Goal: Information Seeking & Learning: Check status

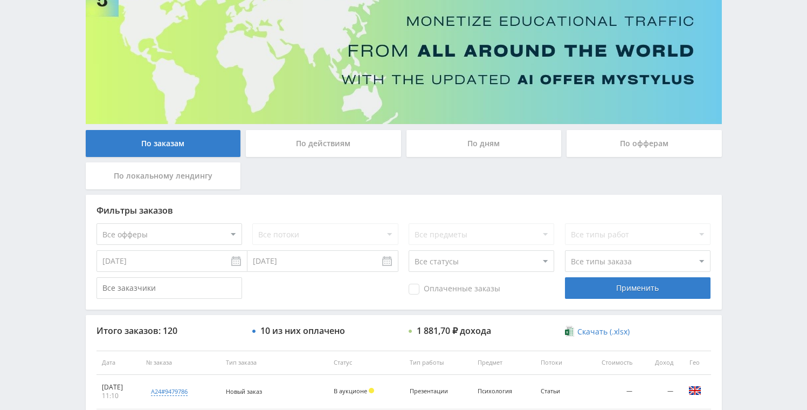
click at [491, 152] on div "По дням" at bounding box center [484, 143] width 155 height 27
click at [0, 0] on input "По дням" at bounding box center [0, 0] width 0 height 0
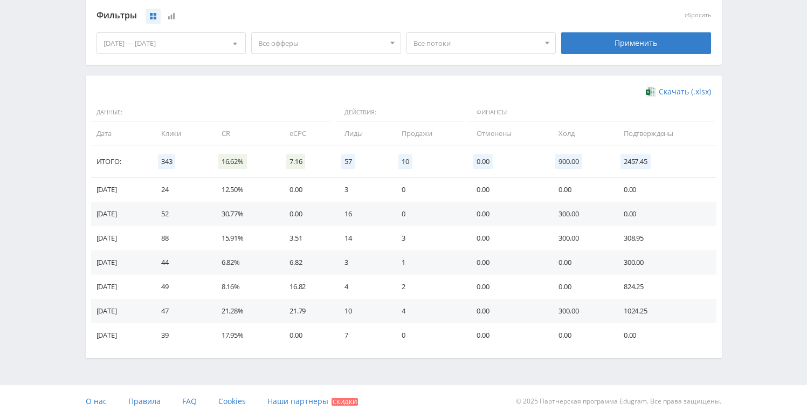
scroll to position [296, 0]
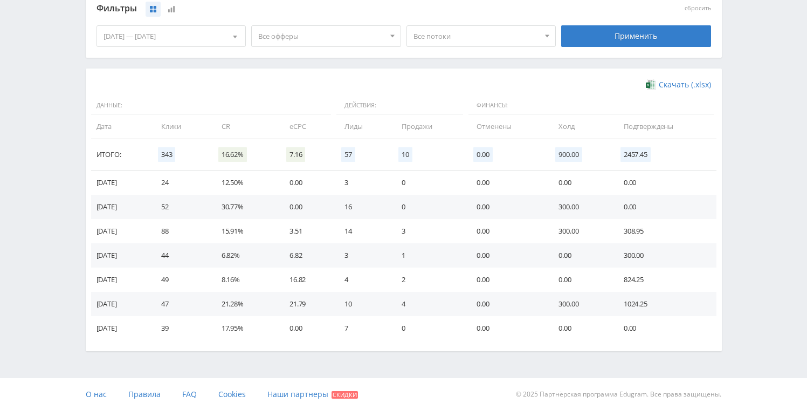
click at [224, 38] on div "06.09.2025 — 12.09.2025" at bounding box center [171, 36] width 149 height 20
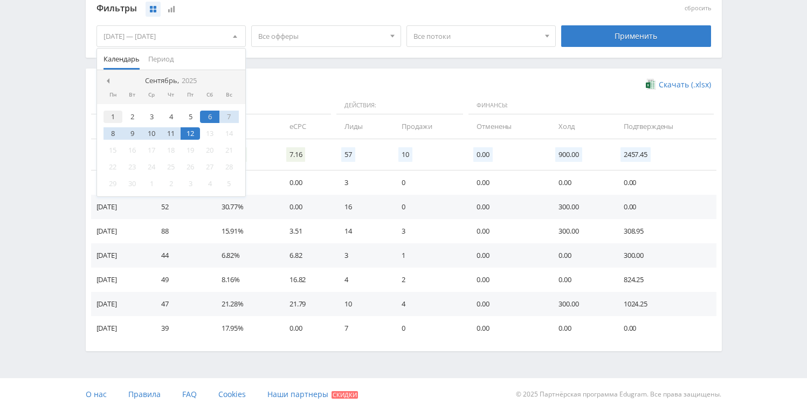
click at [116, 119] on div "1" at bounding box center [113, 117] width 19 height 12
click at [192, 133] on div "12" at bounding box center [190, 133] width 19 height 12
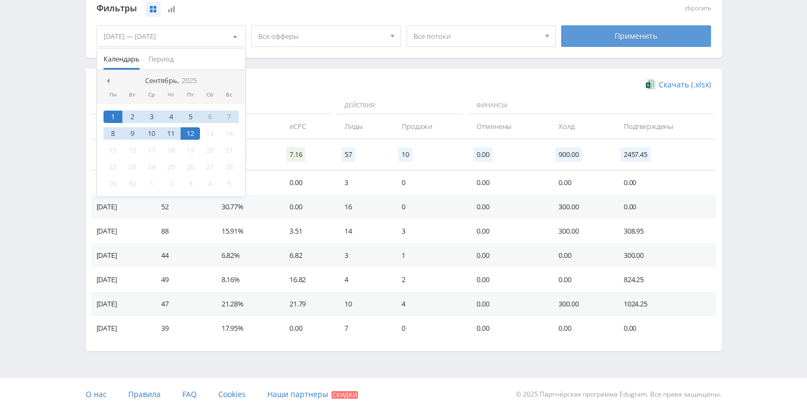
click at [605, 37] on div "Применить" at bounding box center [636, 36] width 150 height 22
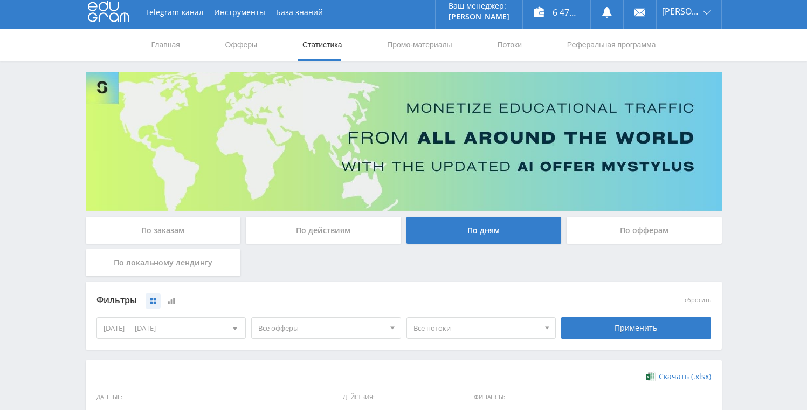
scroll to position [0, 0]
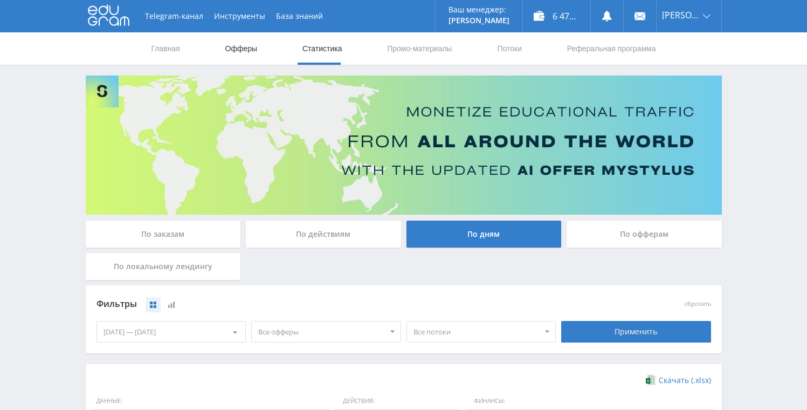
click at [249, 49] on link "Офферы" at bounding box center [241, 48] width 35 height 32
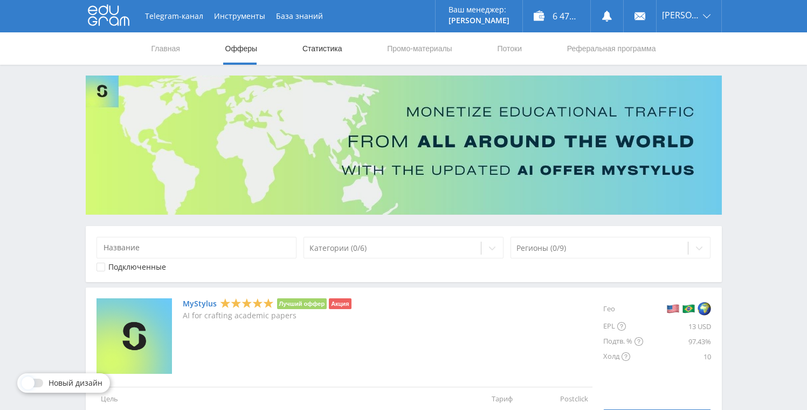
click at [310, 50] on link "Статистика" at bounding box center [322, 48] width 42 height 32
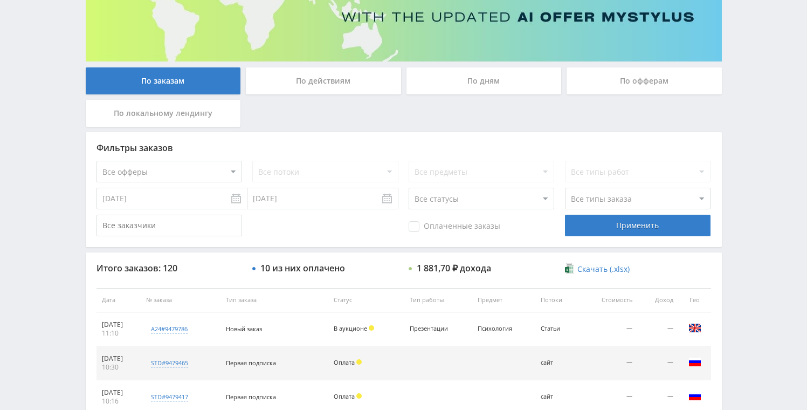
click at [369, 87] on div "По действиям" at bounding box center [323, 80] width 155 height 27
click at [0, 0] on input "По действиям" at bounding box center [0, 0] width 0 height 0
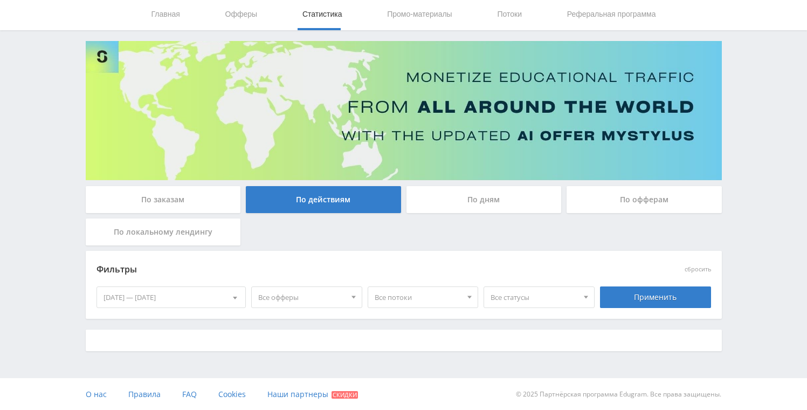
scroll to position [153, 0]
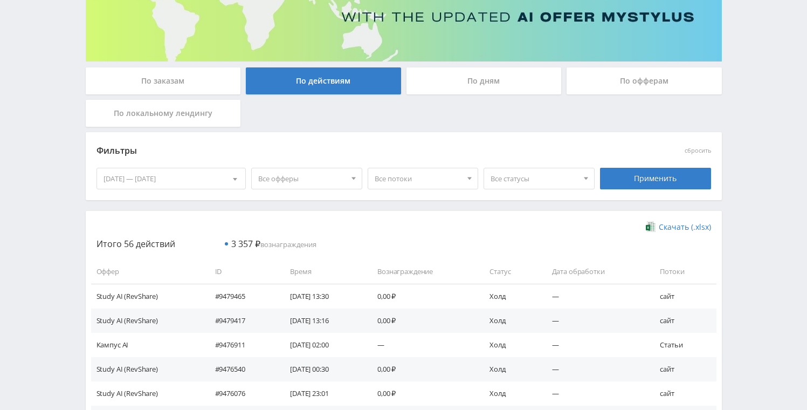
click at [314, 180] on span "Все офферы" at bounding box center [301, 178] width 87 height 20
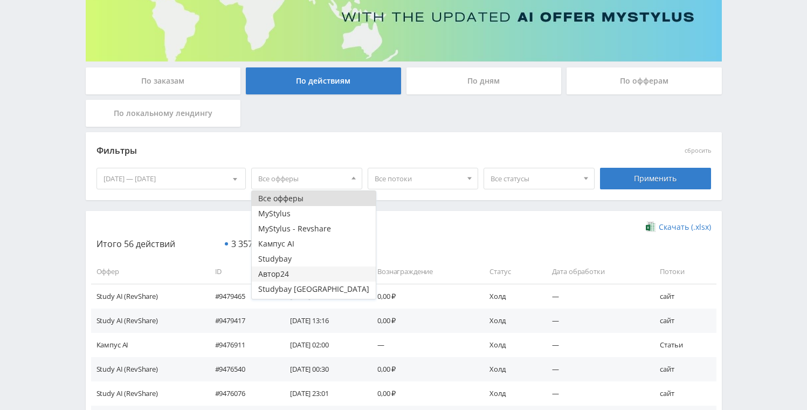
click at [271, 274] on button "Автор24" at bounding box center [314, 273] width 124 height 15
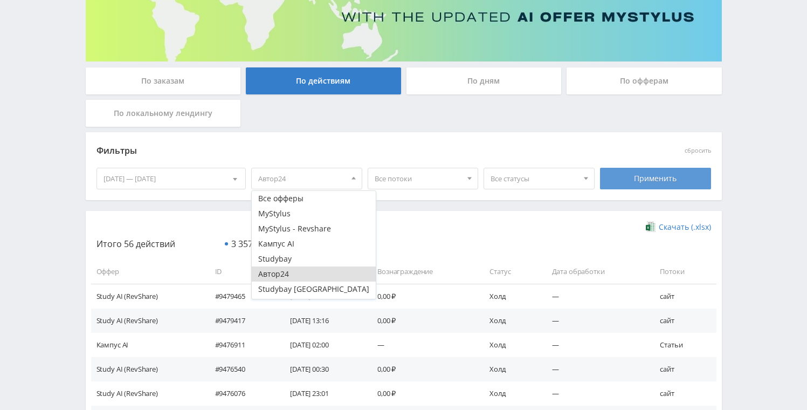
click at [636, 177] on div "Применить" at bounding box center [655, 179] width 111 height 22
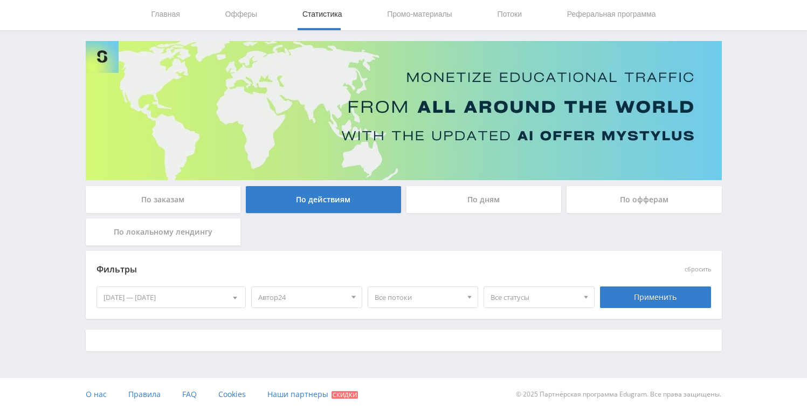
scroll to position [45, 0]
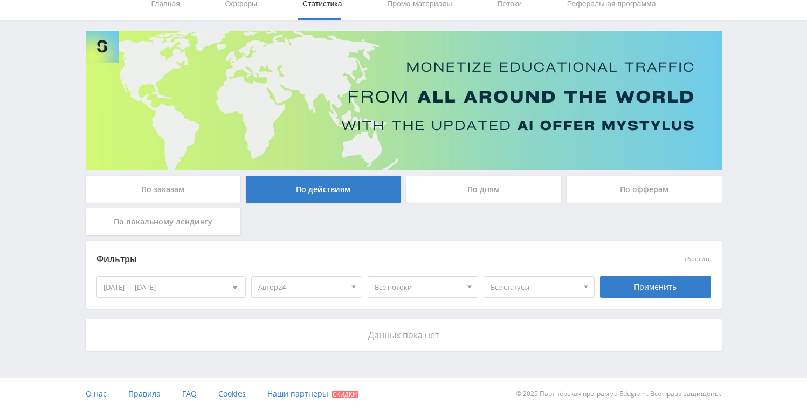
click at [197, 281] on div "06.09.2025 — 12.09.2025" at bounding box center [171, 287] width 149 height 20
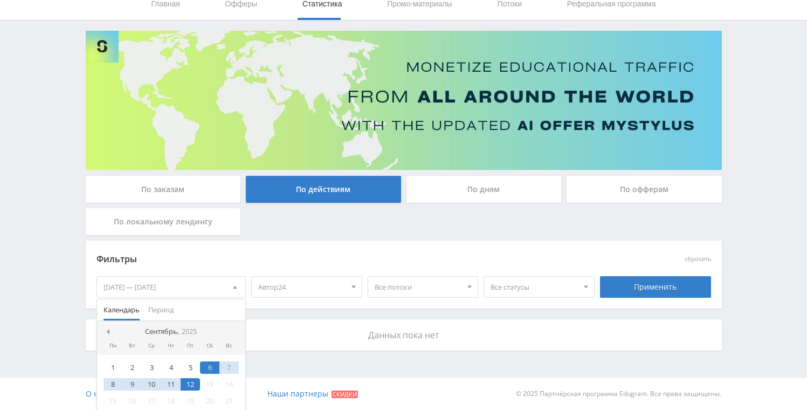
scroll to position [83, 0]
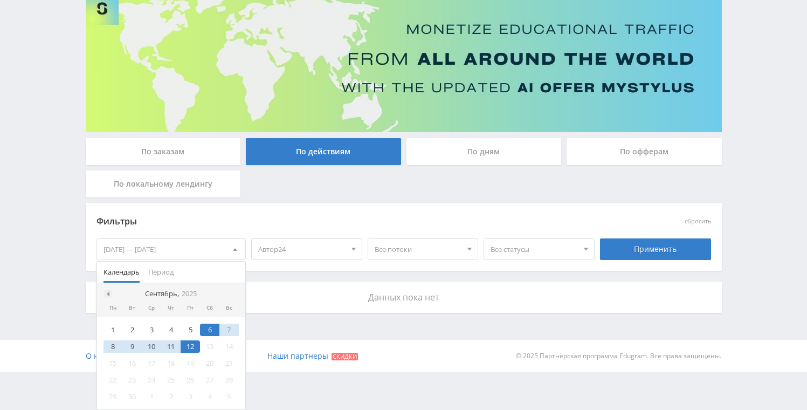
click at [108, 292] on span at bounding box center [106, 293] width 5 height 5
click at [112, 378] on div "18" at bounding box center [113, 380] width 19 height 12
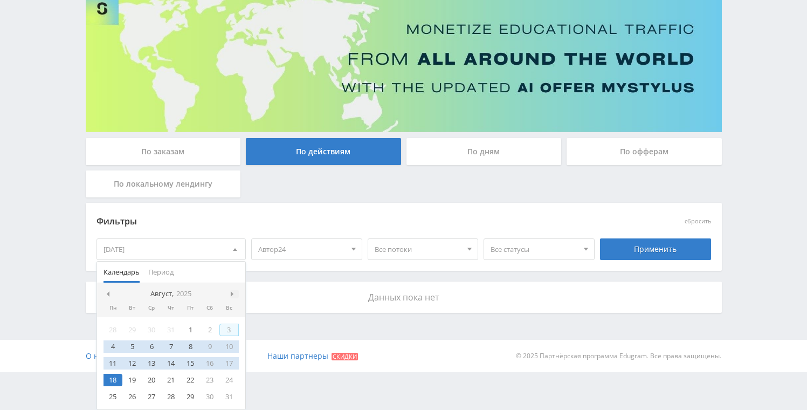
click at [231, 292] on span at bounding box center [233, 293] width 5 height 5
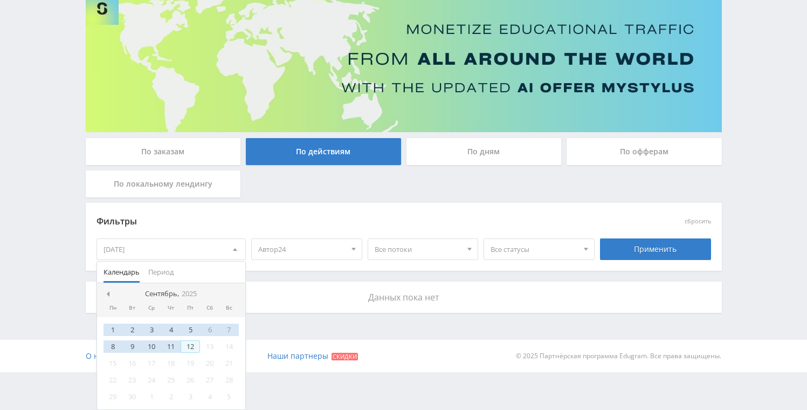
click at [191, 346] on div "12" at bounding box center [190, 346] width 19 height 12
click at [680, 252] on div "Применить" at bounding box center [655, 249] width 111 height 22
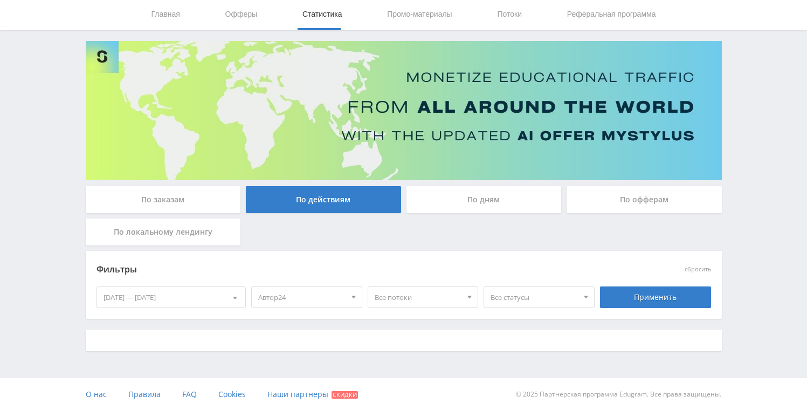
scroll to position [45, 0]
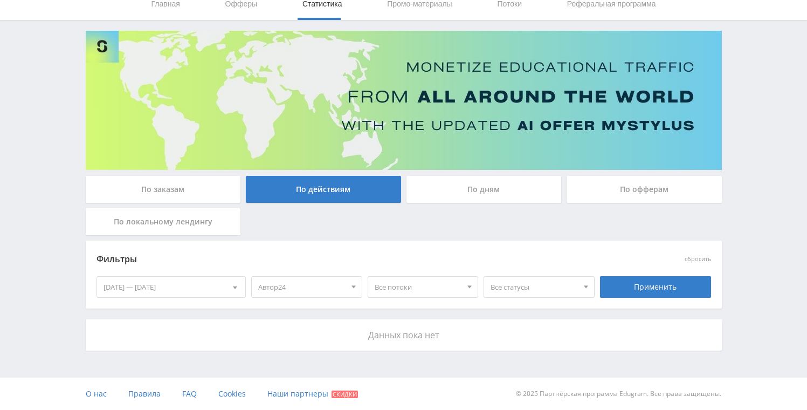
click at [317, 285] on span "Автор24" at bounding box center [301, 287] width 87 height 20
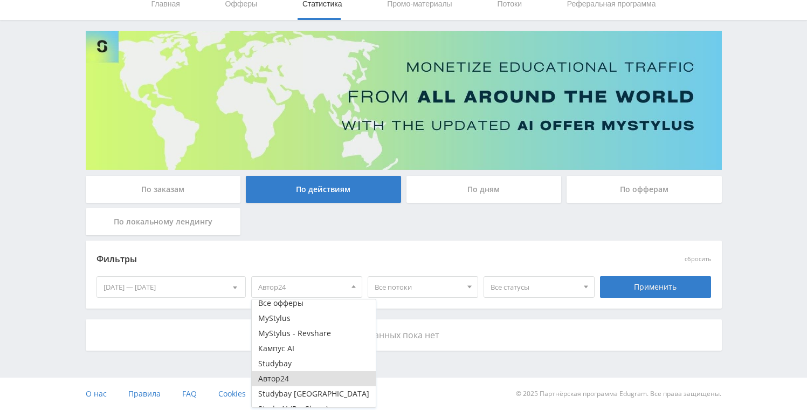
scroll to position [13, 0]
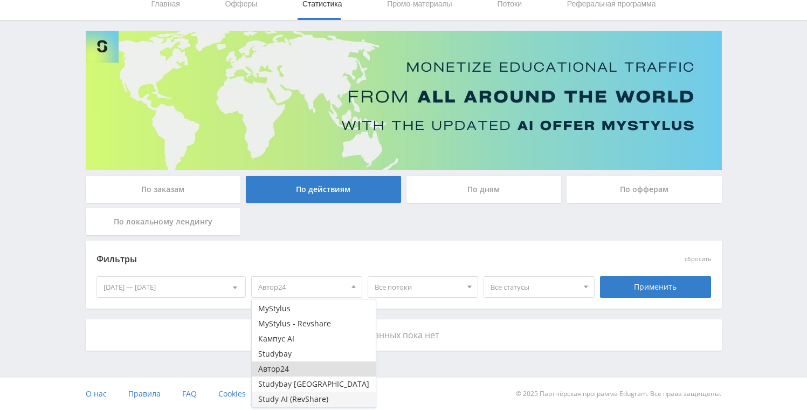
click at [297, 401] on button "Study AI (RevShare)" at bounding box center [314, 399] width 124 height 15
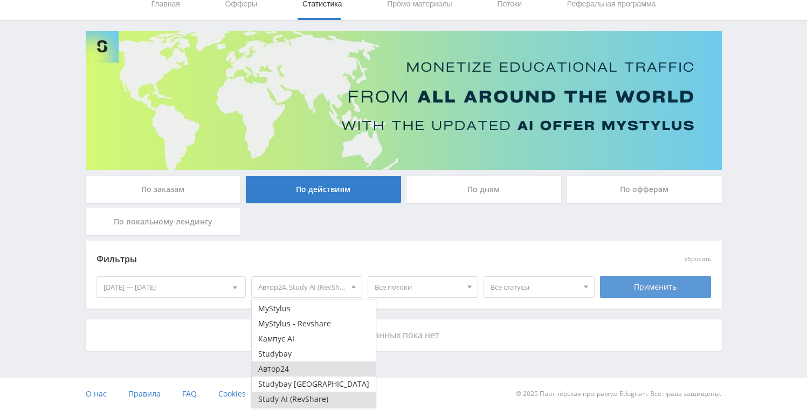
click at [683, 282] on div "Применить" at bounding box center [655, 287] width 111 height 22
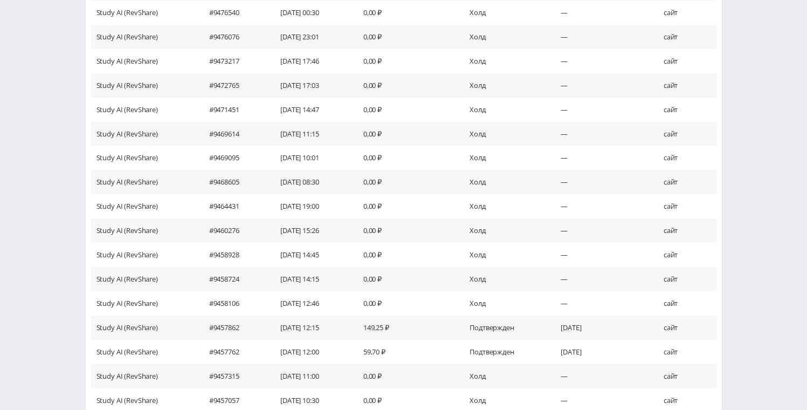
scroll to position [616, 0]
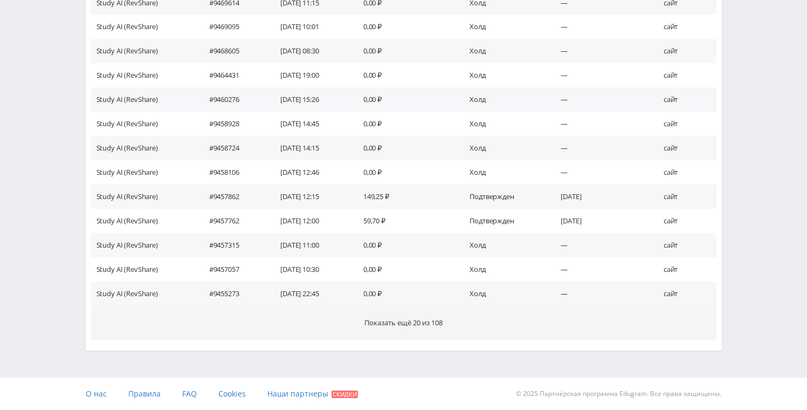
click at [422, 328] on button "Показать ещё 20 из 108" at bounding box center [404, 323] width 626 height 34
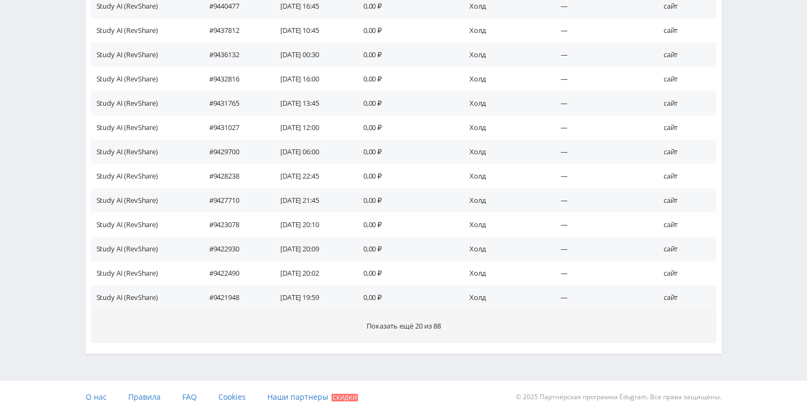
scroll to position [1101, 0]
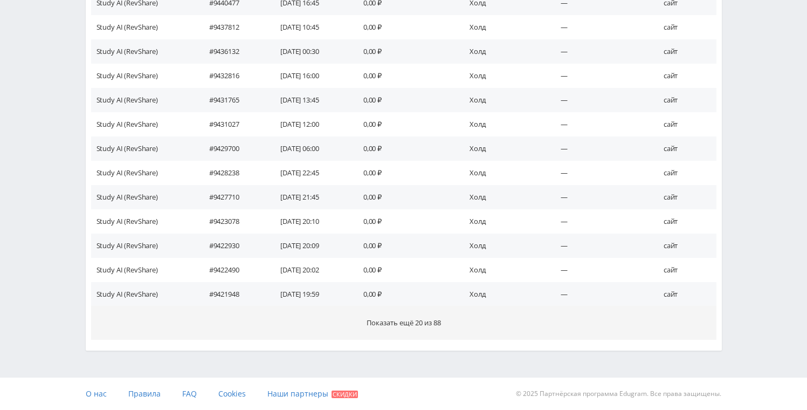
click at [424, 332] on button "Показать ещё 20 из 88" at bounding box center [404, 323] width 626 height 34
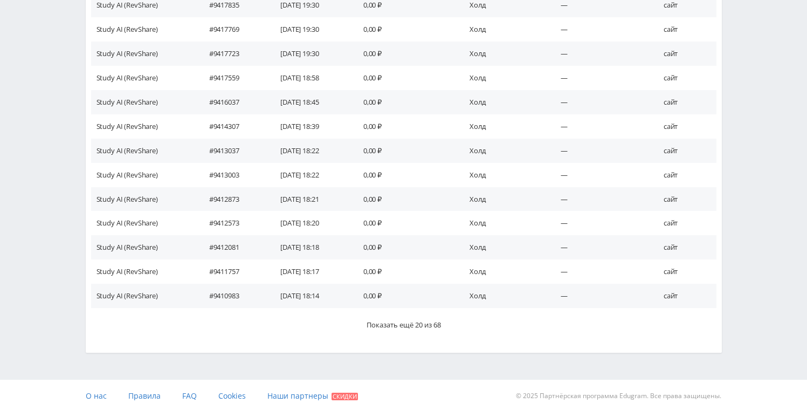
scroll to position [1585, 0]
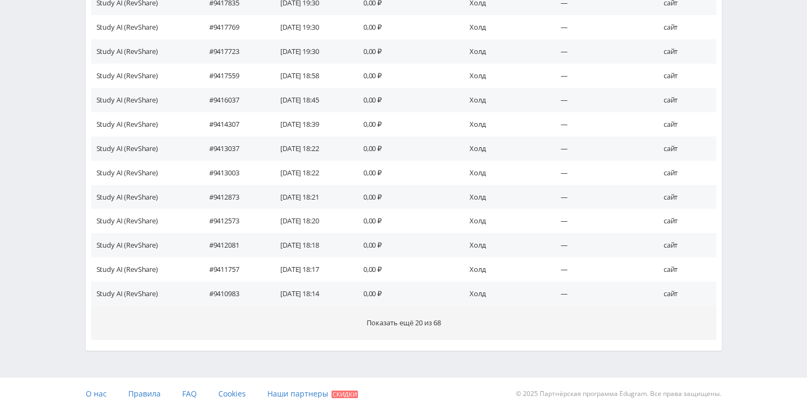
click at [404, 332] on button "Показать ещё 20 из 68" at bounding box center [404, 323] width 626 height 34
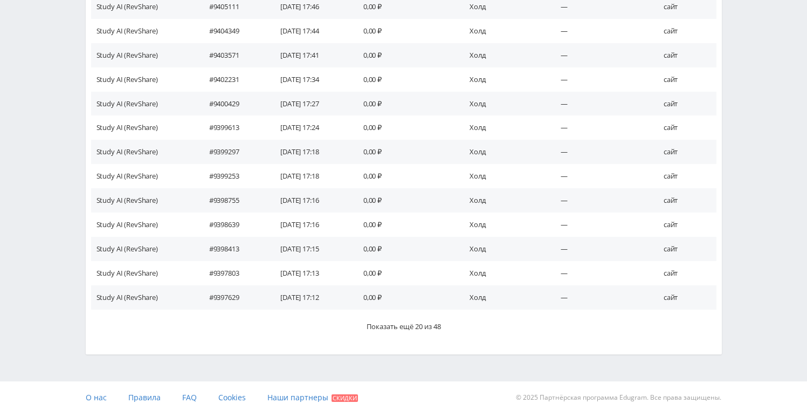
scroll to position [2070, 0]
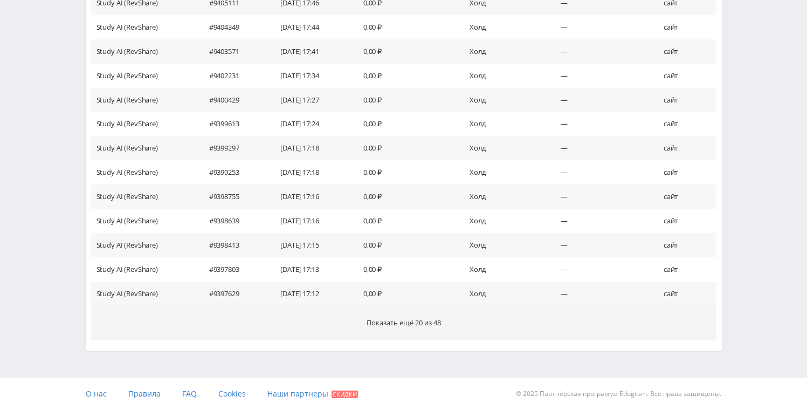
click at [414, 325] on span "Показать ещё 20 из 48" at bounding box center [404, 323] width 74 height 10
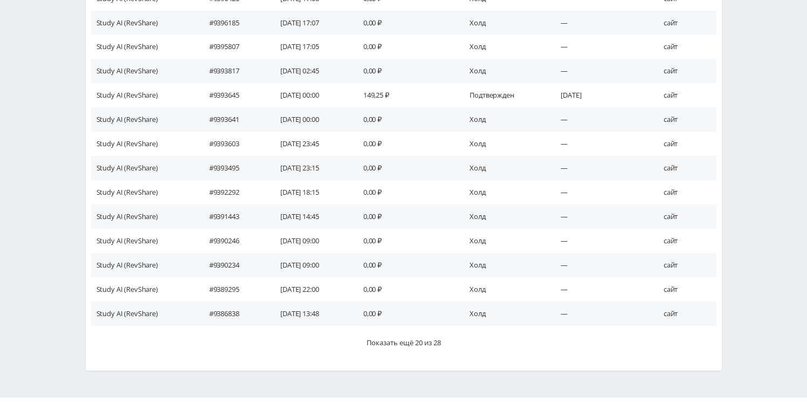
scroll to position [2555, 0]
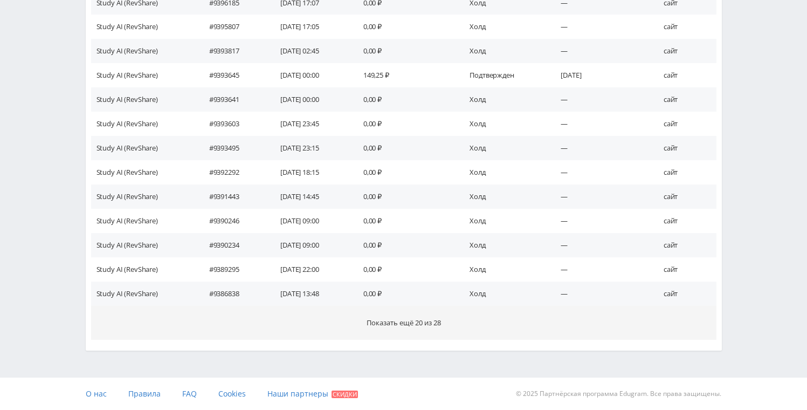
click at [414, 325] on span "Показать ещё 20 из 28" at bounding box center [404, 323] width 74 height 10
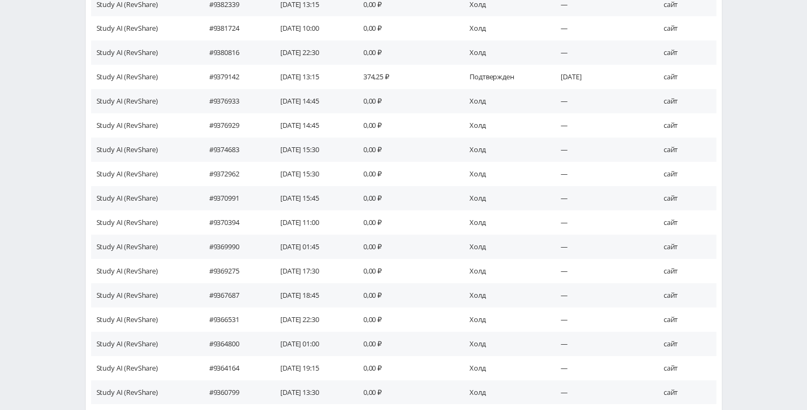
scroll to position [3040, 0]
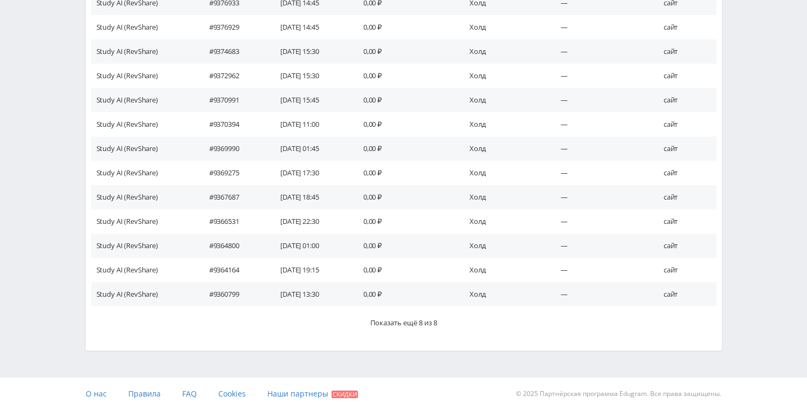
click at [414, 325] on span "Показать ещё 8 из 8" at bounding box center [403, 323] width 67 height 10
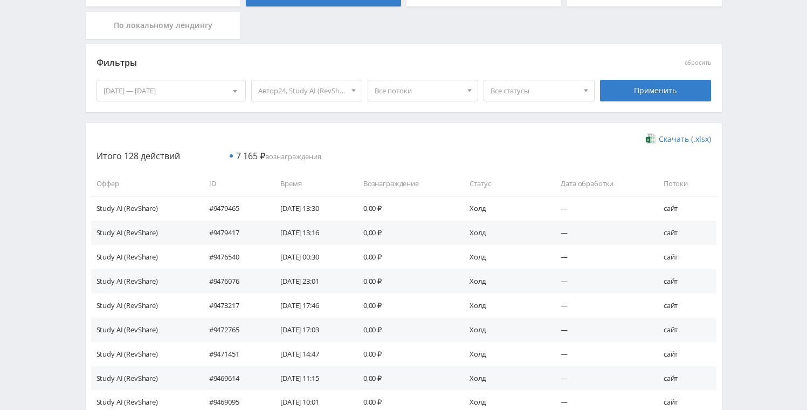
scroll to position [0, 0]
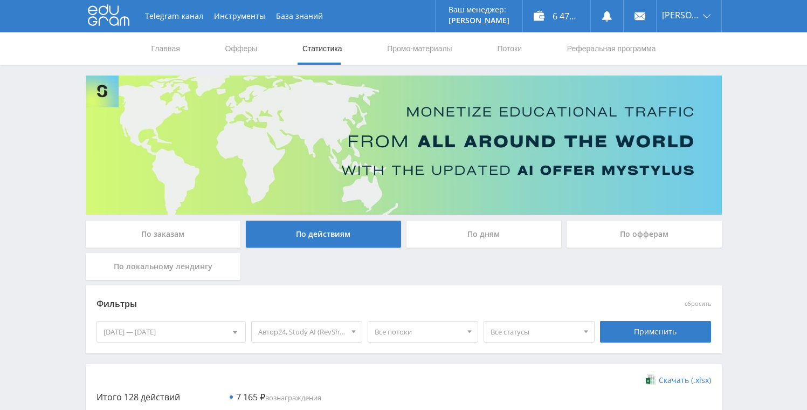
click at [333, 336] on span "Автор24, Study AI (RevShare)" at bounding box center [301, 331] width 87 height 20
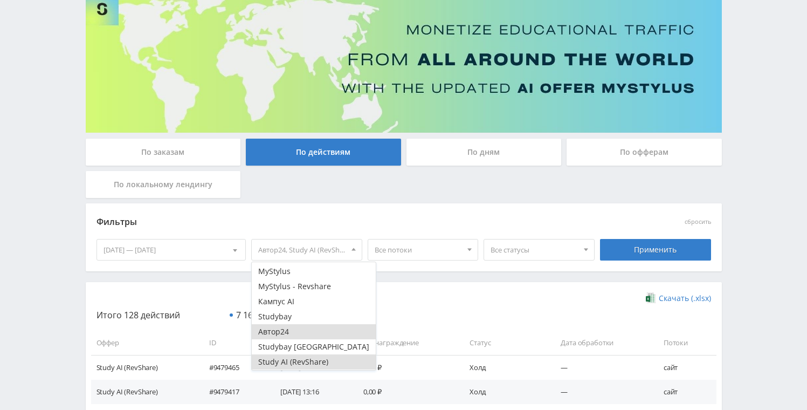
scroll to position [87, 0]
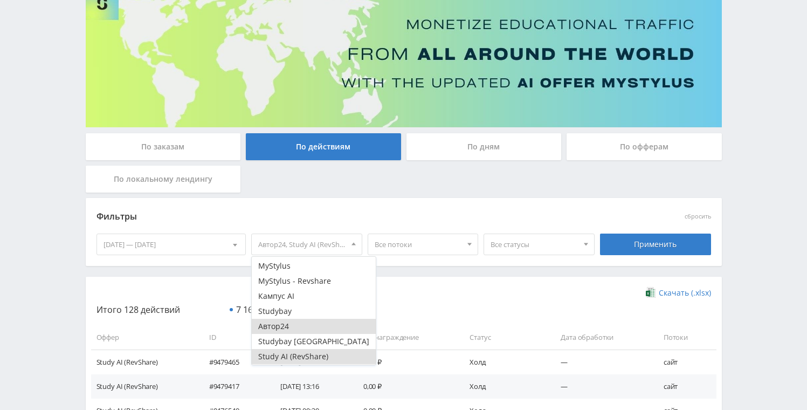
click at [298, 327] on button "Автор24" at bounding box center [314, 326] width 124 height 15
click at [292, 322] on button "Автор24" at bounding box center [314, 326] width 124 height 15
click at [294, 355] on button "Study AI (RevShare)" at bounding box center [314, 356] width 124 height 15
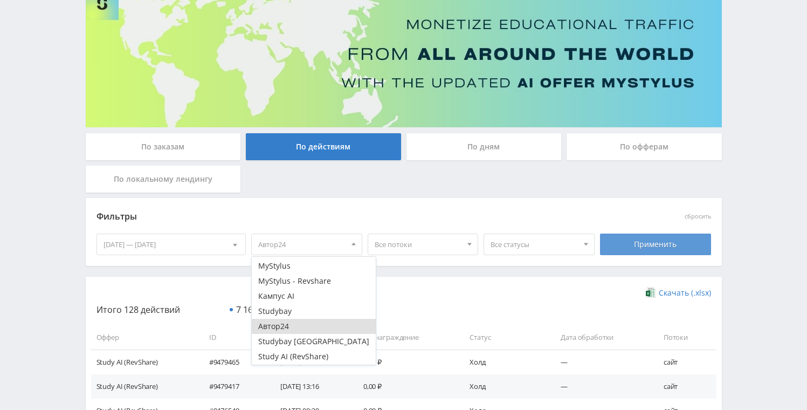
click at [663, 244] on div "Применить" at bounding box center [655, 244] width 111 height 22
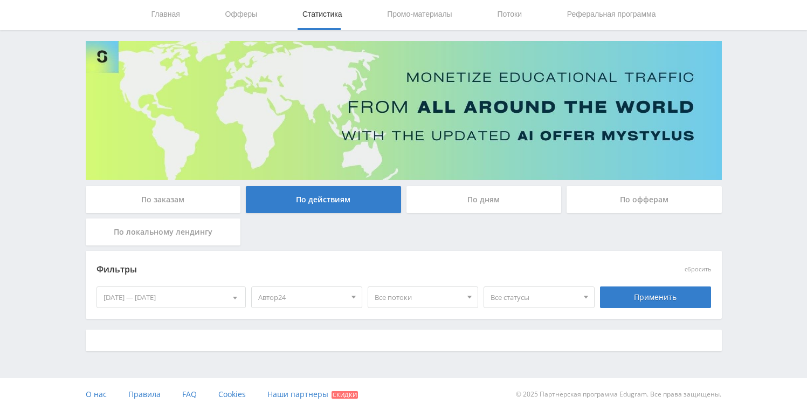
scroll to position [45, 0]
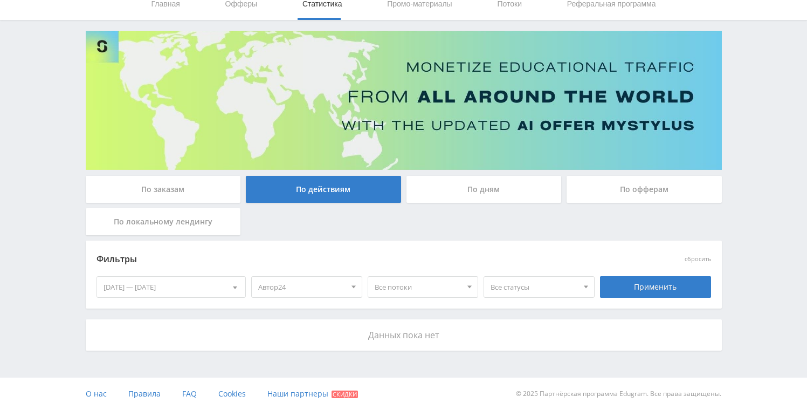
click at [138, 288] on div "18.08.2025 — 12.09.2025" at bounding box center [171, 287] width 149 height 20
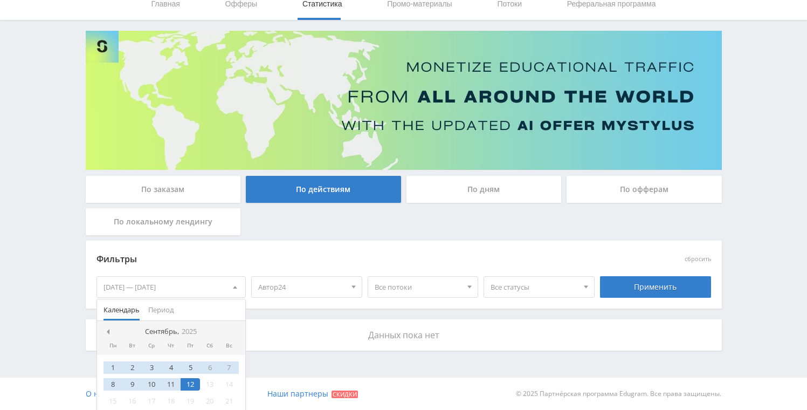
scroll to position [83, 0]
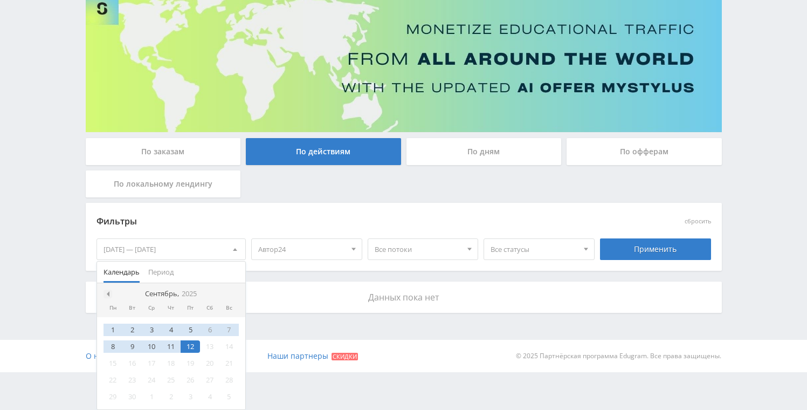
click at [105, 294] on span at bounding box center [106, 293] width 5 height 5
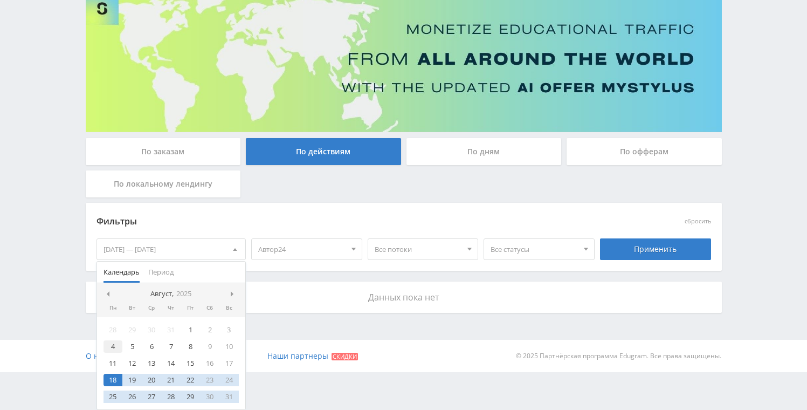
click at [117, 346] on div "4" at bounding box center [113, 346] width 19 height 12
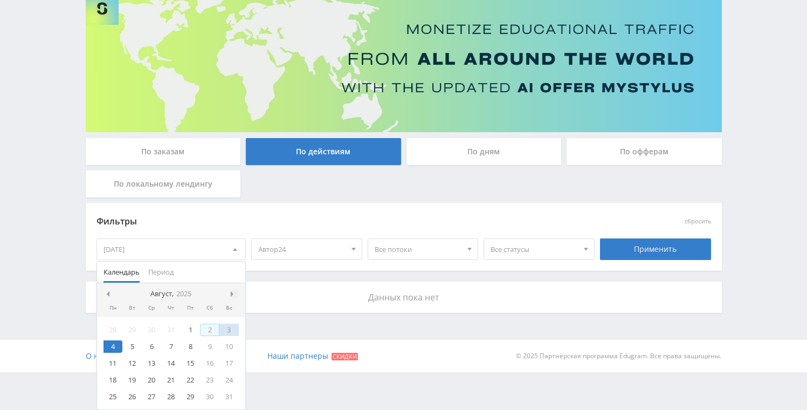
click at [235, 294] on span at bounding box center [233, 293] width 5 height 5
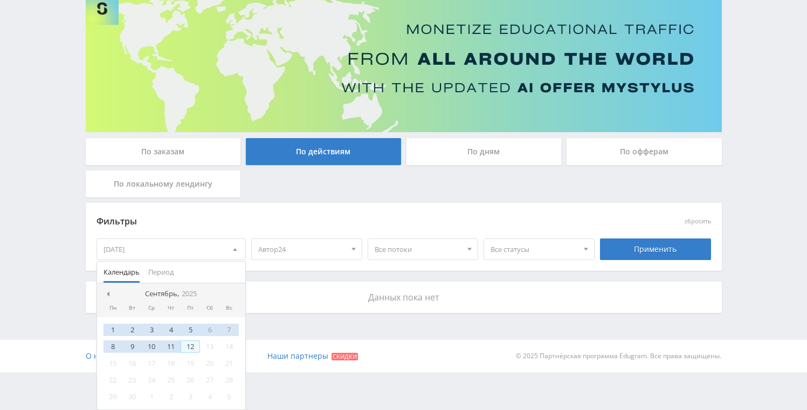
click at [190, 348] on div "12" at bounding box center [190, 346] width 19 height 12
click at [675, 248] on div "Применить" at bounding box center [655, 249] width 111 height 22
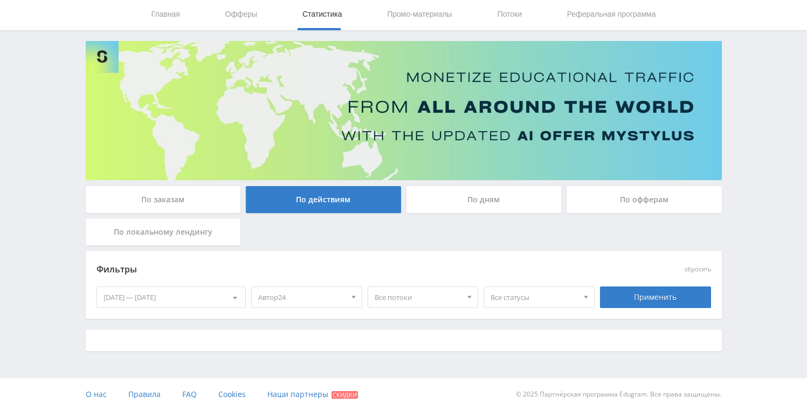
scroll to position [45, 0]
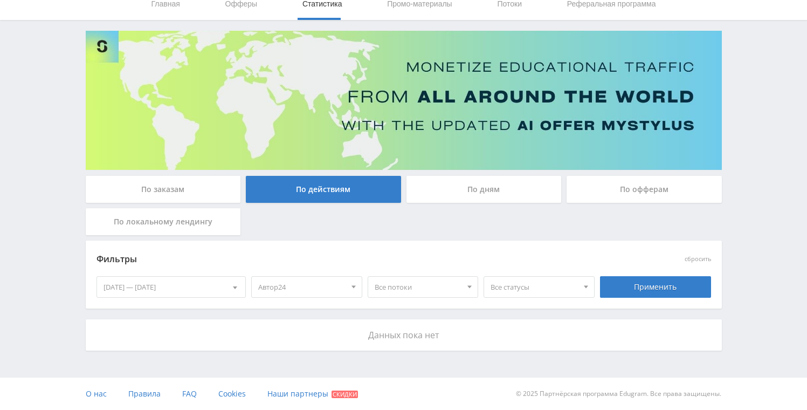
click at [331, 285] on span "Автор24" at bounding box center [301, 287] width 87 height 20
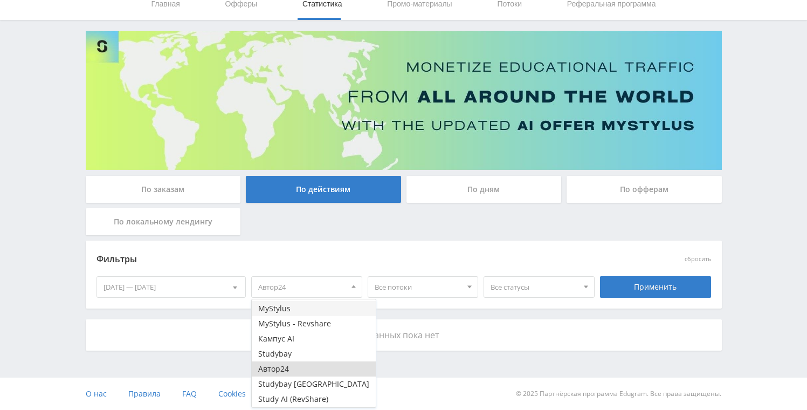
click at [292, 312] on button "MyStylus" at bounding box center [314, 308] width 124 height 15
click at [291, 368] on button "Автор24" at bounding box center [314, 368] width 124 height 15
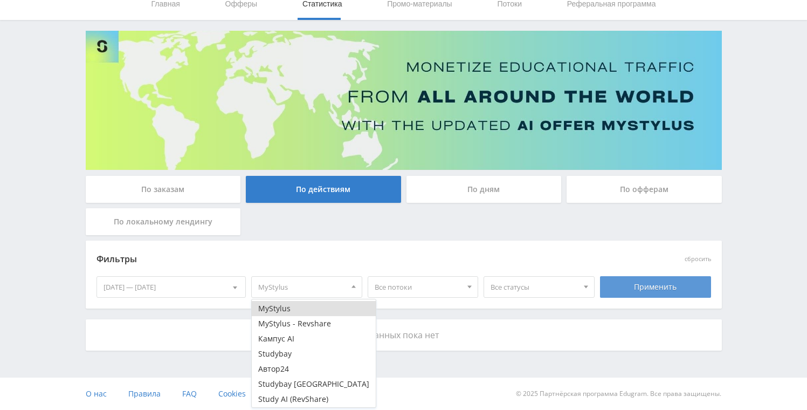
click at [639, 285] on div "Применить" at bounding box center [655, 287] width 111 height 22
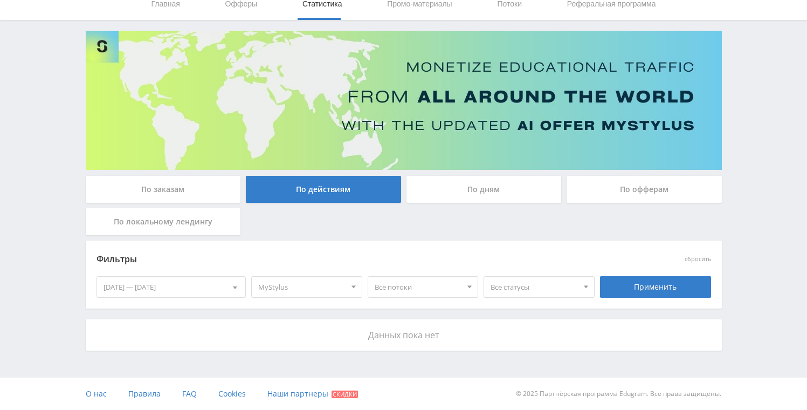
click at [314, 285] on span "MyStylus" at bounding box center [301, 287] width 87 height 20
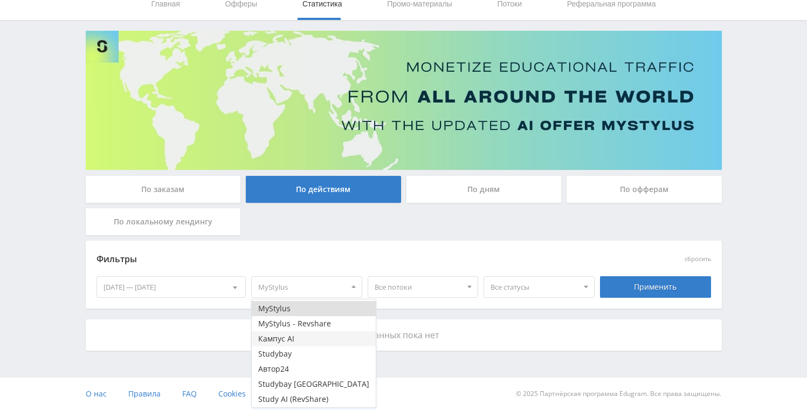
click at [294, 340] on button "Кампус AI" at bounding box center [314, 338] width 124 height 15
click at [310, 311] on button "MyStylus" at bounding box center [314, 308] width 124 height 15
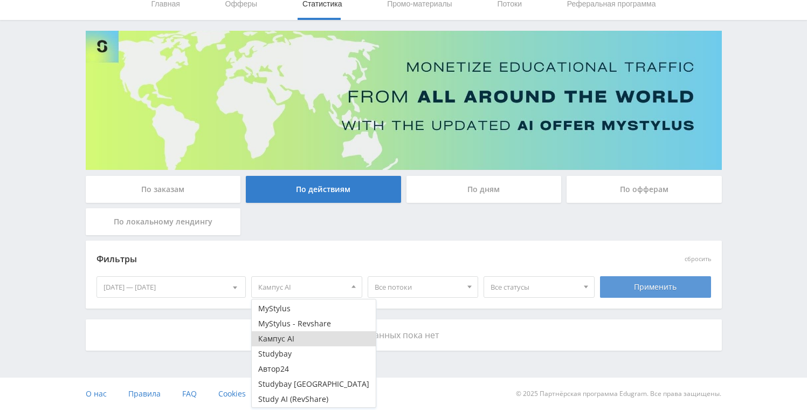
click at [660, 291] on div "Применить" at bounding box center [655, 287] width 111 height 22
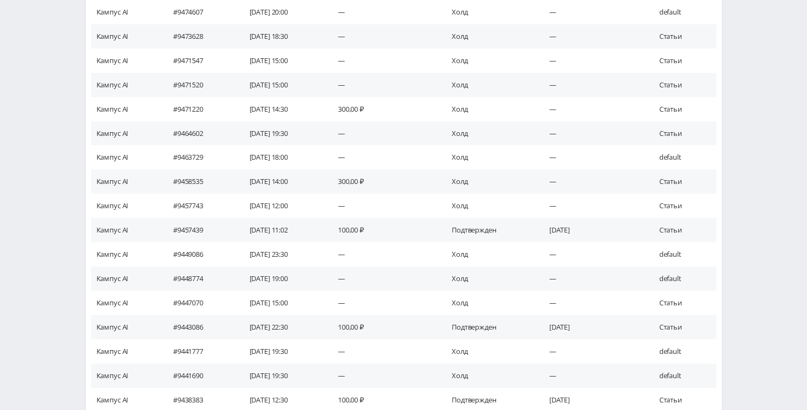
scroll to position [616, 0]
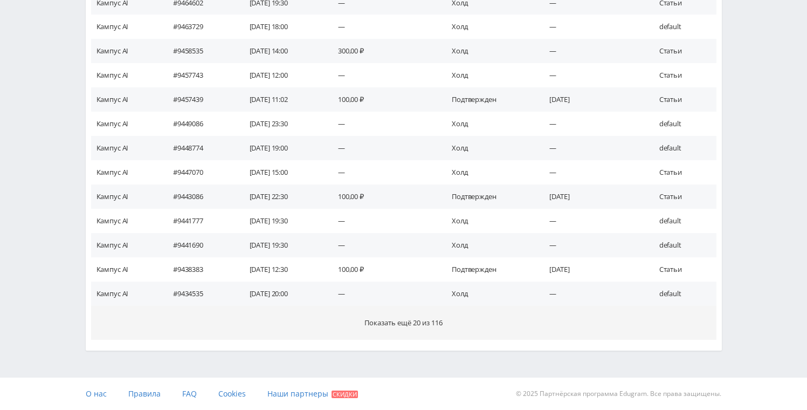
click at [410, 318] on span "Показать ещё 20 из 116" at bounding box center [404, 323] width 78 height 10
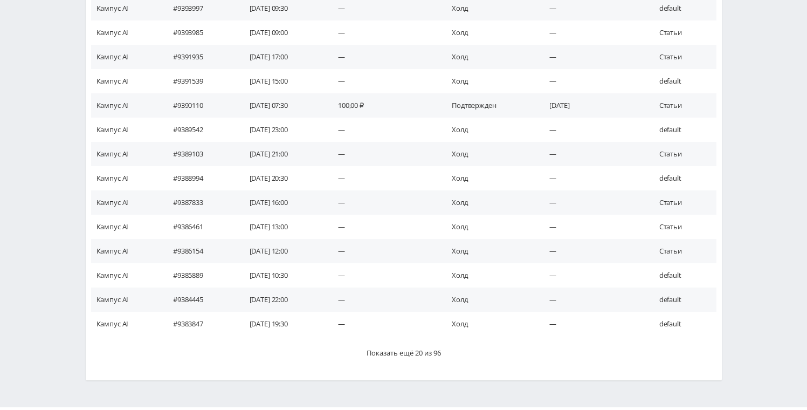
scroll to position [1053, 0]
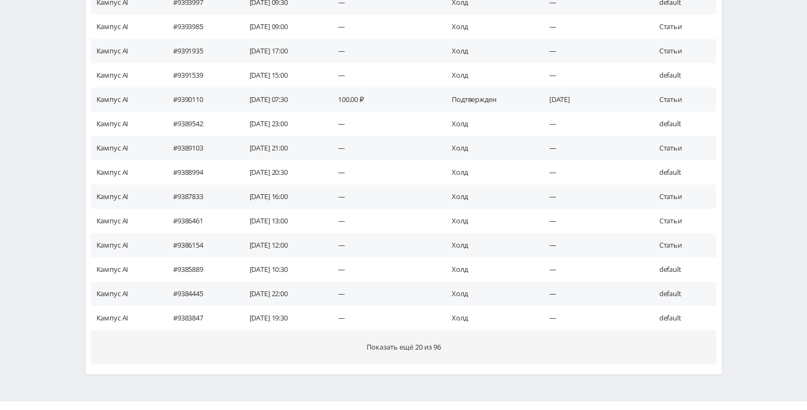
click at [399, 344] on span "Показать ещё 20 из 96" at bounding box center [404, 347] width 74 height 10
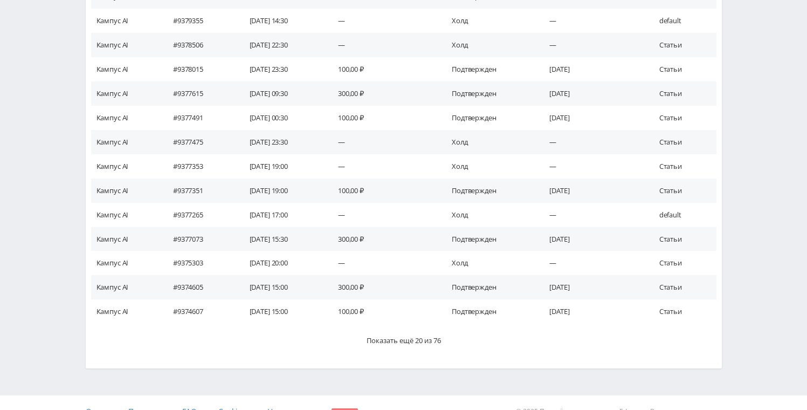
scroll to position [1561, 0]
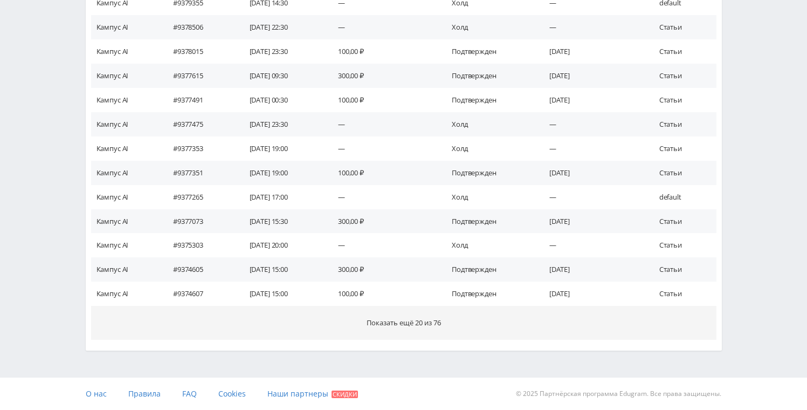
click at [402, 321] on span "Показать ещё 20 из 76" at bounding box center [404, 323] width 74 height 10
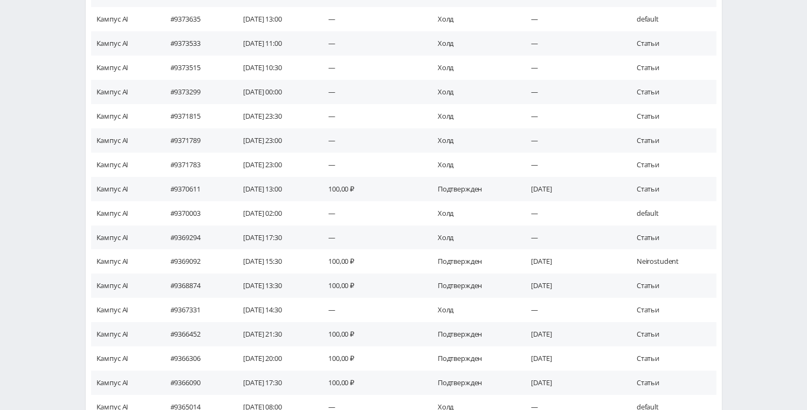
scroll to position [2046, 0]
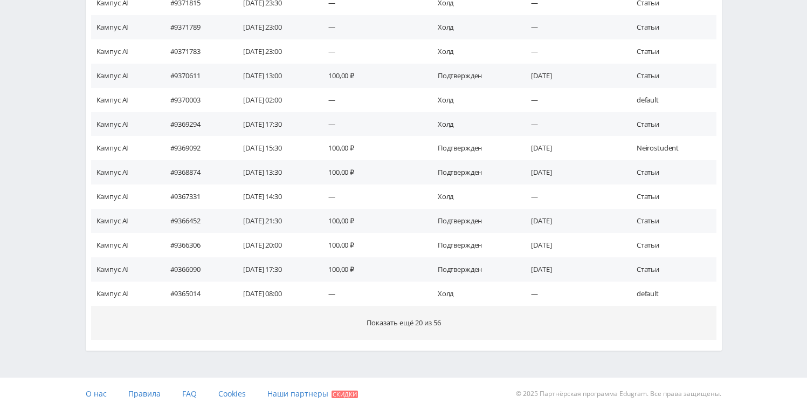
click at [392, 324] on span "Показать ещё 20 из 56" at bounding box center [404, 323] width 74 height 10
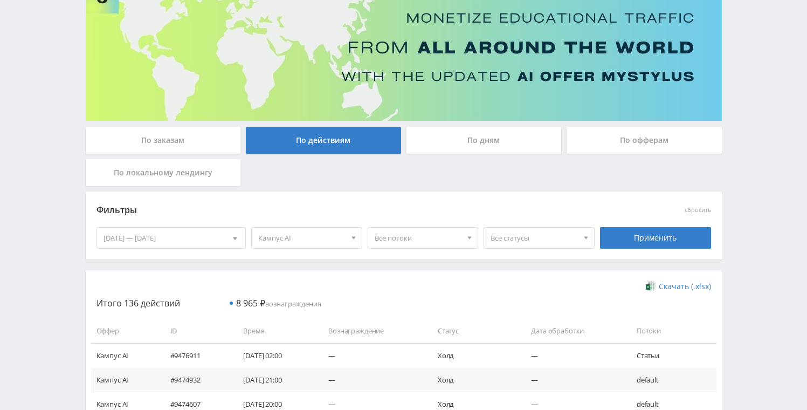
scroll to position [92, 0]
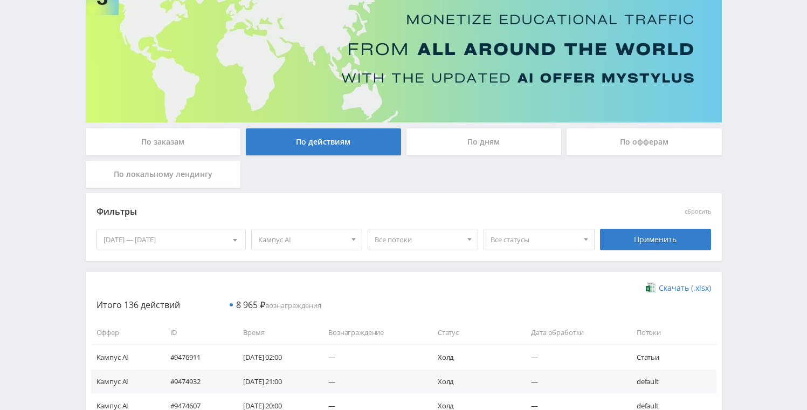
click at [232, 245] on div at bounding box center [235, 239] width 20 height 20
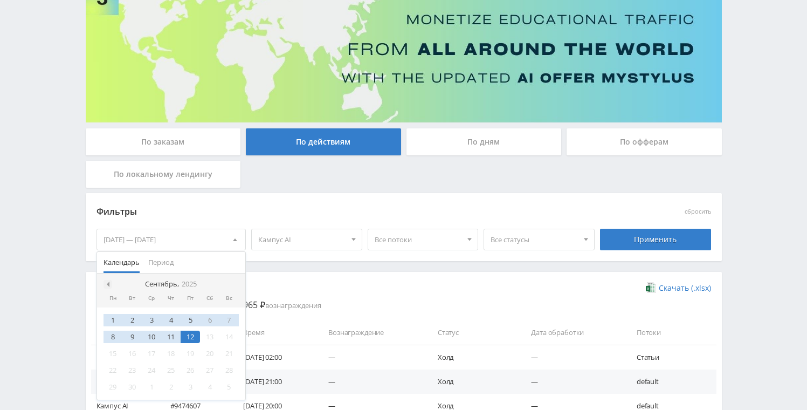
click at [109, 281] on div at bounding box center [108, 284] width 9 height 9
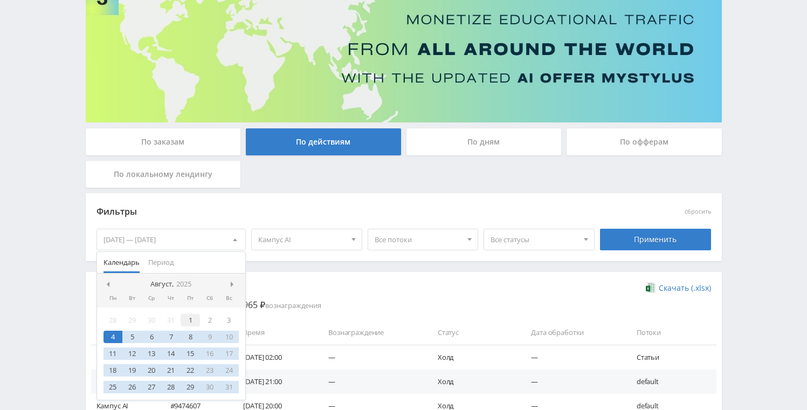
click at [194, 319] on div "1" at bounding box center [190, 320] width 19 height 12
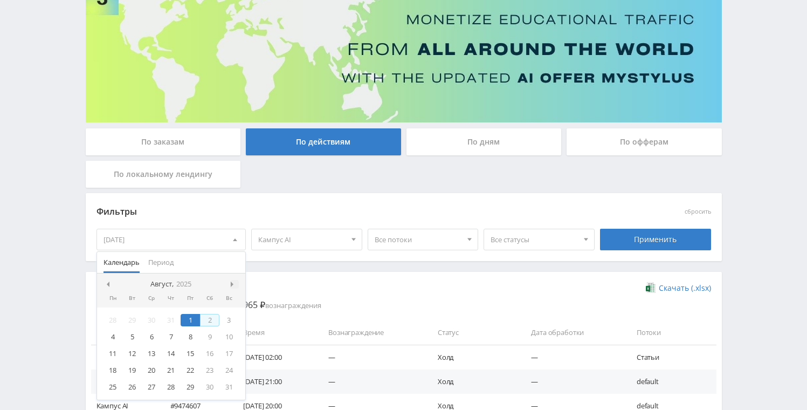
click at [230, 285] on div at bounding box center [234, 284] width 9 height 9
click at [186, 336] on div "12" at bounding box center [190, 337] width 19 height 12
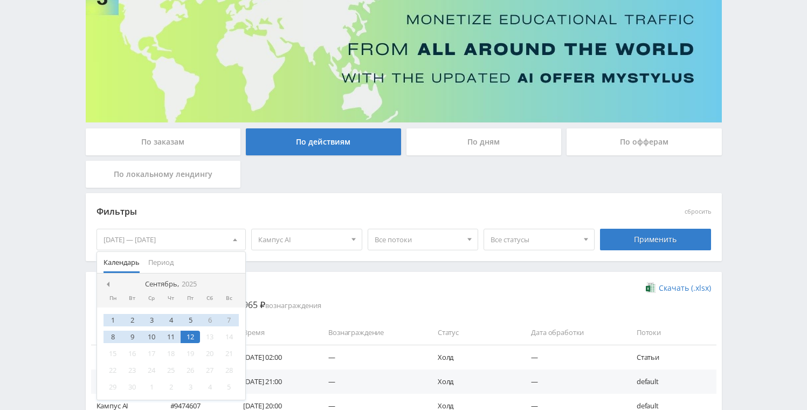
click at [340, 240] on span "Кампус AI" at bounding box center [301, 239] width 87 height 20
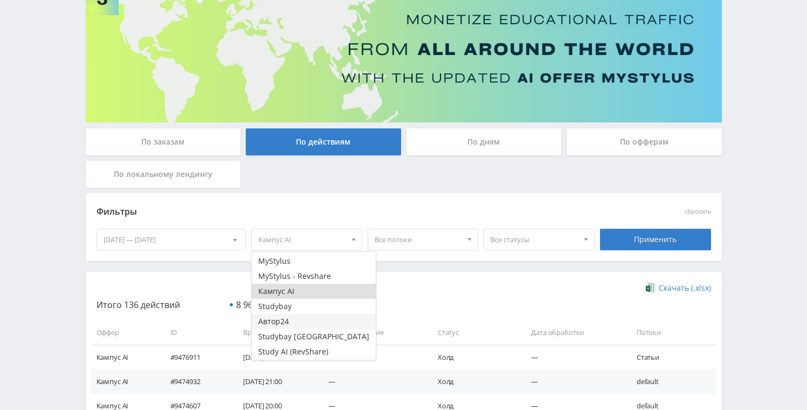
click at [294, 322] on button "Автор24" at bounding box center [314, 321] width 124 height 15
click at [317, 290] on button "Кампус AI" at bounding box center [314, 291] width 124 height 15
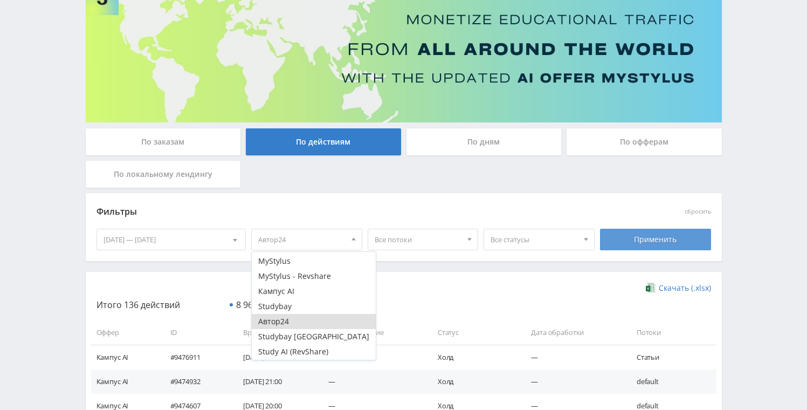
click at [669, 243] on div "Применить" at bounding box center [655, 240] width 111 height 22
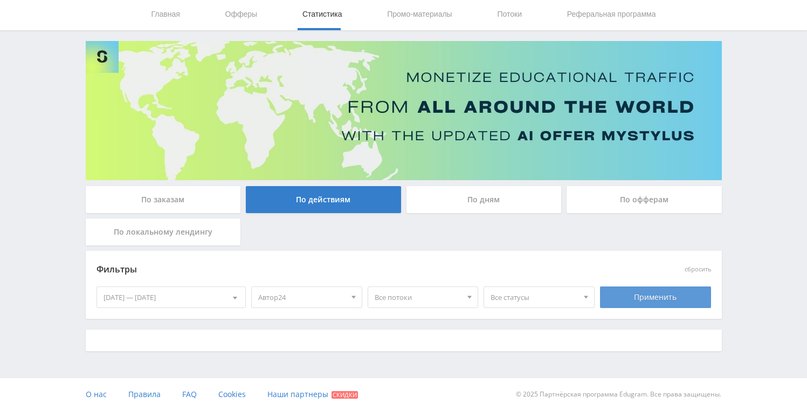
scroll to position [45, 0]
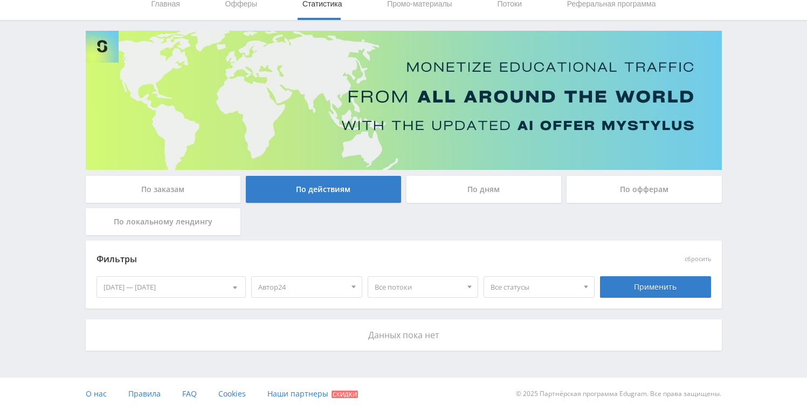
click at [473, 201] on div "По дням" at bounding box center [484, 189] width 155 height 27
click at [0, 0] on input "По дням" at bounding box center [0, 0] width 0 height 0
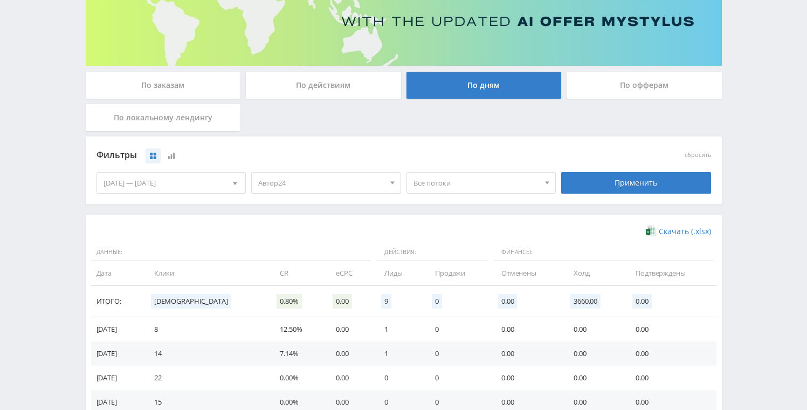
scroll to position [105, 0]
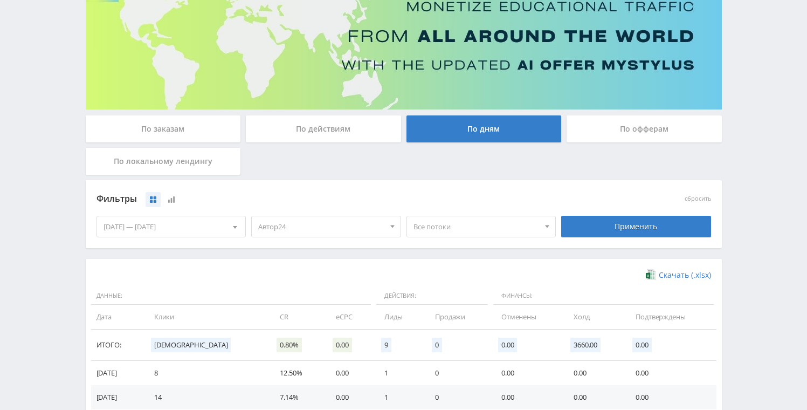
click at [174, 235] on div "01.08.2025 — 12.09.2025" at bounding box center [171, 226] width 149 height 20
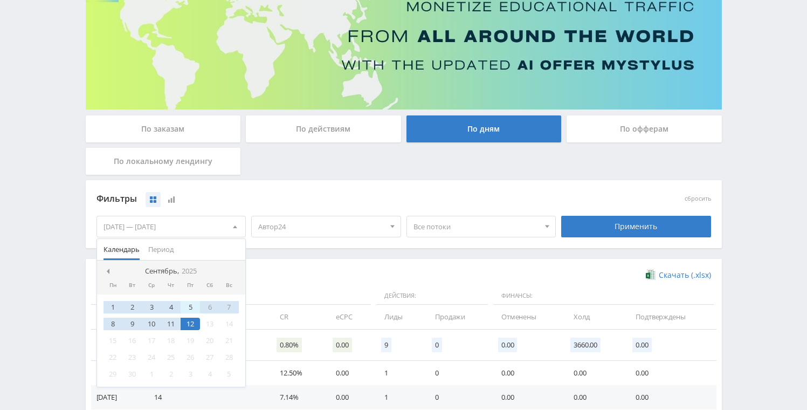
click at [187, 307] on div "5" at bounding box center [190, 307] width 19 height 12
click at [188, 307] on div "5" at bounding box center [190, 307] width 19 height 12
click at [341, 228] on span "Автор24" at bounding box center [321, 226] width 126 height 20
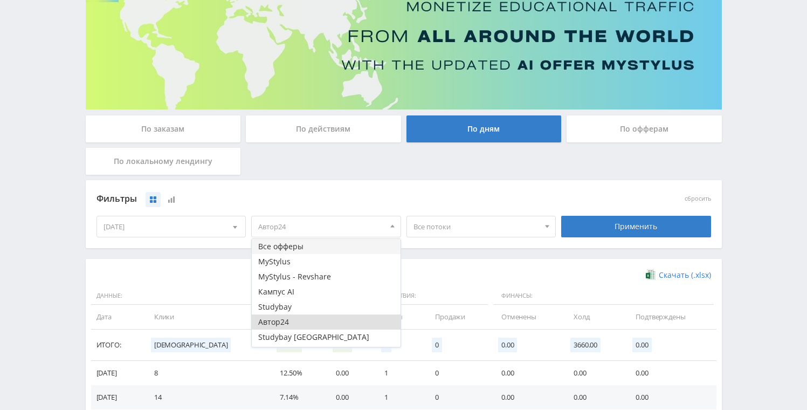
click at [314, 246] on button "Все офферы" at bounding box center [326, 246] width 149 height 15
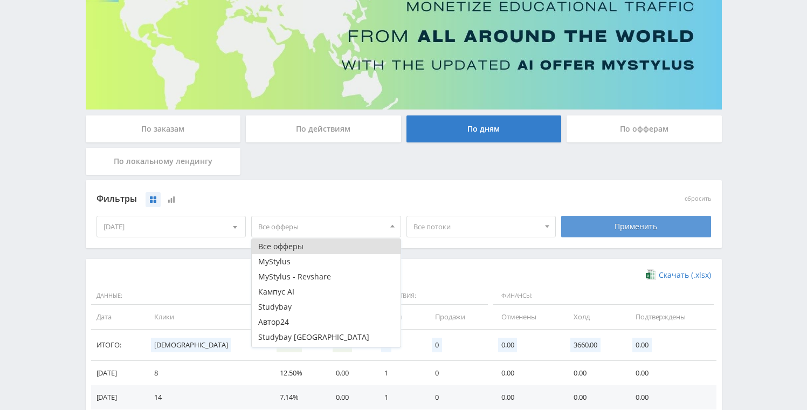
click at [664, 236] on div "Применить" at bounding box center [636, 227] width 150 height 22
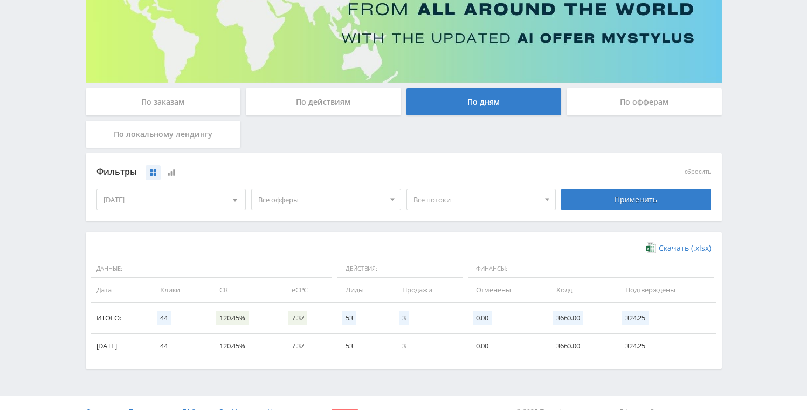
scroll to position [150, 0]
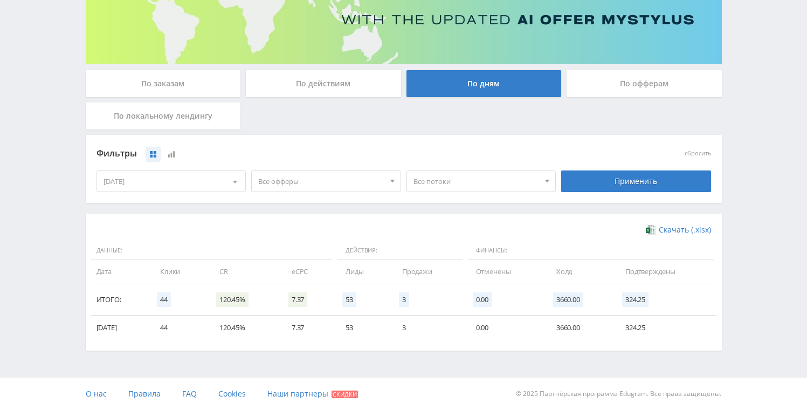
click at [371, 181] on span "Все офферы" at bounding box center [321, 181] width 126 height 20
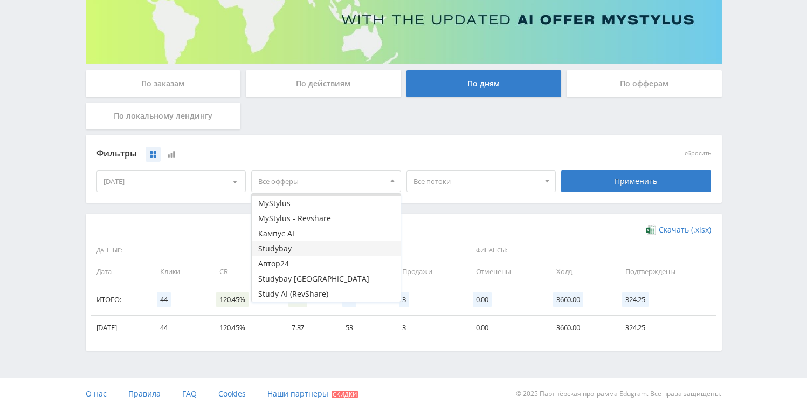
scroll to position [13, 0]
click at [323, 290] on button "Study AI (RevShare)" at bounding box center [326, 293] width 149 height 15
click at [310, 266] on button "Автор24" at bounding box center [326, 263] width 149 height 15
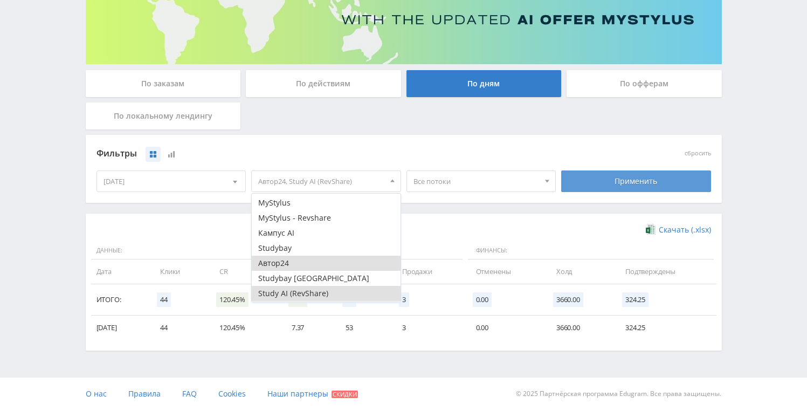
click at [602, 190] on div "Применить" at bounding box center [636, 181] width 150 height 22
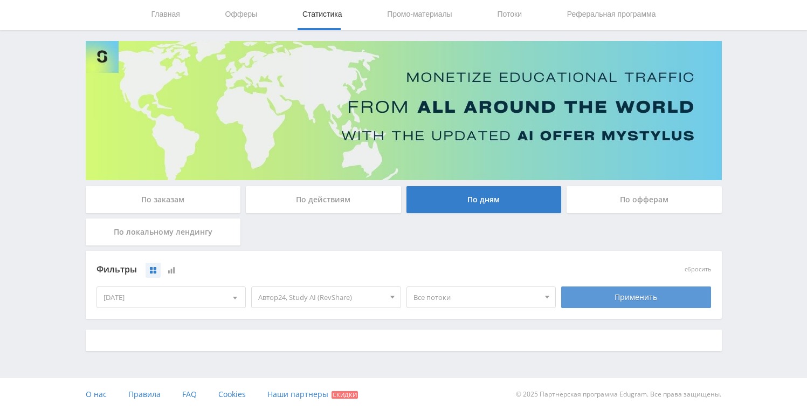
scroll to position [150, 0]
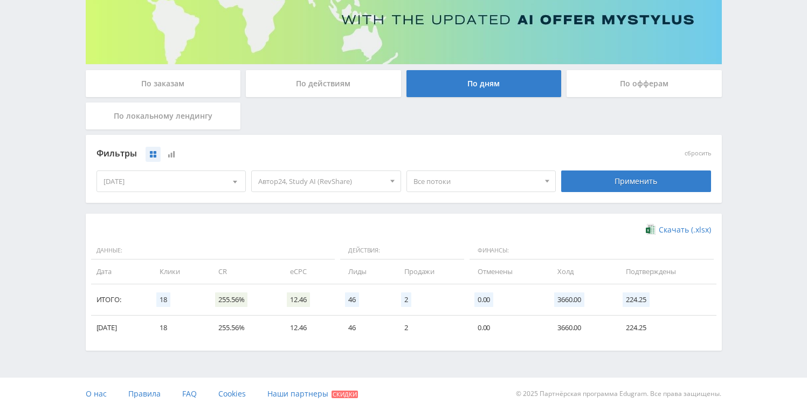
click at [374, 183] on span "Автор24, Study AI (RevShare)" at bounding box center [321, 181] width 126 height 20
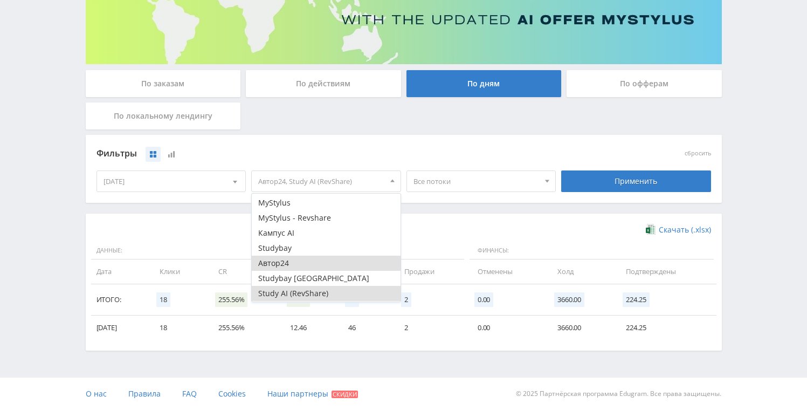
click at [314, 293] on button "Study AI (RevShare)" at bounding box center [326, 293] width 149 height 15
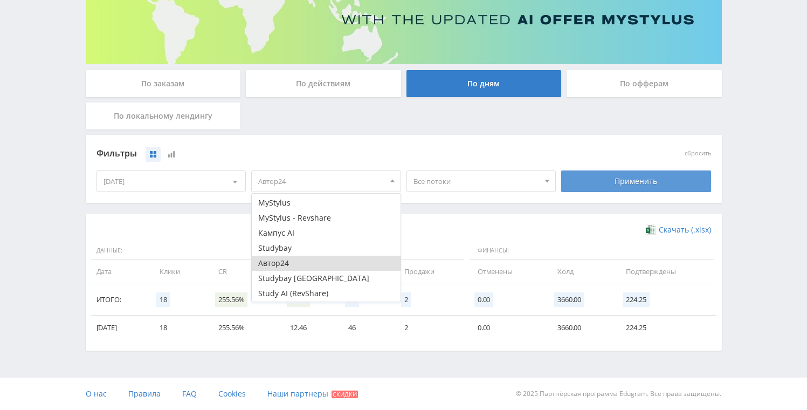
click at [603, 189] on div "Применить" at bounding box center [636, 181] width 150 height 22
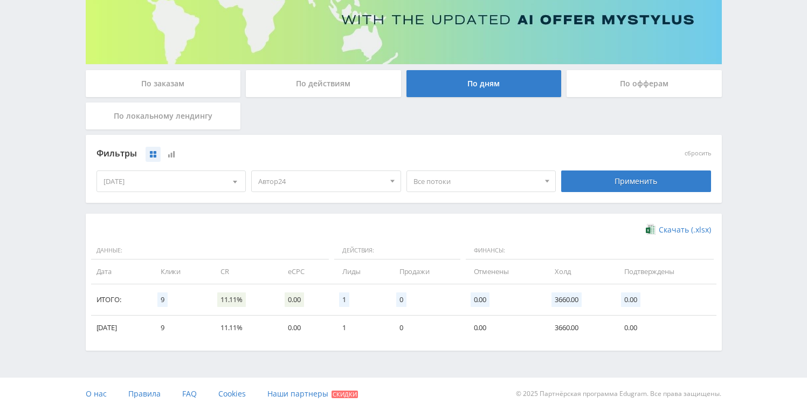
click at [326, 93] on div "По действиям" at bounding box center [323, 83] width 155 height 27
click at [0, 0] on input "По действиям" at bounding box center [0, 0] width 0 height 0
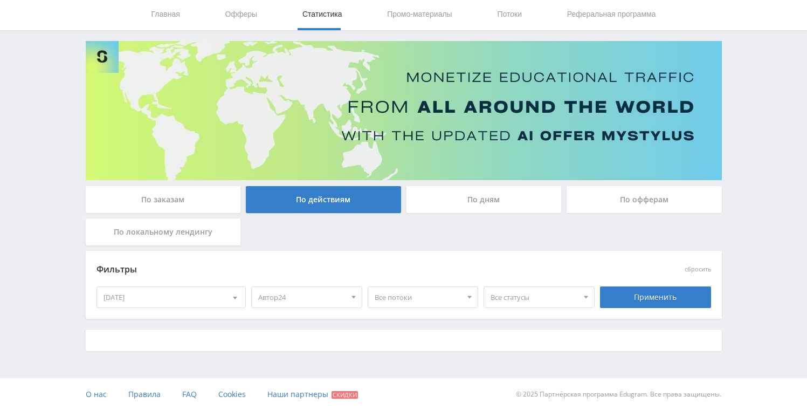
scroll to position [45, 0]
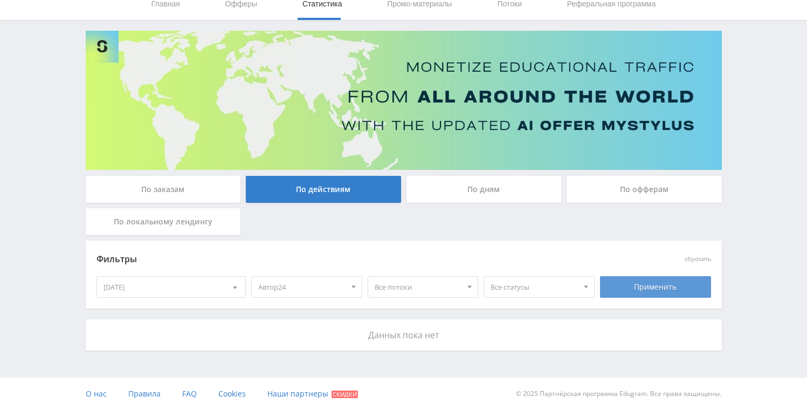
click at [645, 293] on div "Применить" at bounding box center [655, 287] width 111 height 22
click at [645, 287] on div "Применить" at bounding box center [655, 287] width 111 height 22
click at [497, 197] on div "По дням" at bounding box center [484, 189] width 155 height 27
click at [0, 0] on input "По дням" at bounding box center [0, 0] width 0 height 0
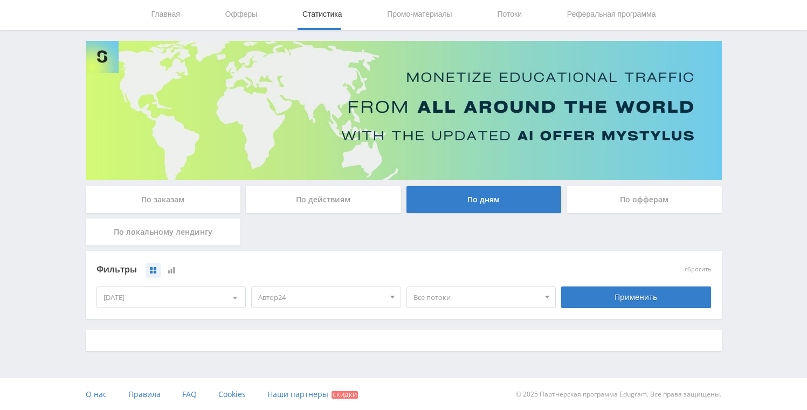
scroll to position [150, 0]
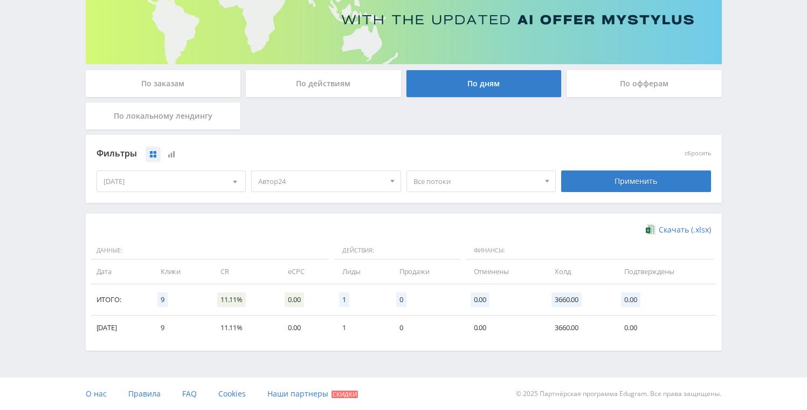
click at [690, 229] on span "Скачать (.xlsx)" at bounding box center [685, 229] width 52 height 9
click at [329, 84] on div "По действиям" at bounding box center [323, 83] width 155 height 27
click at [0, 0] on input "По действиям" at bounding box center [0, 0] width 0 height 0
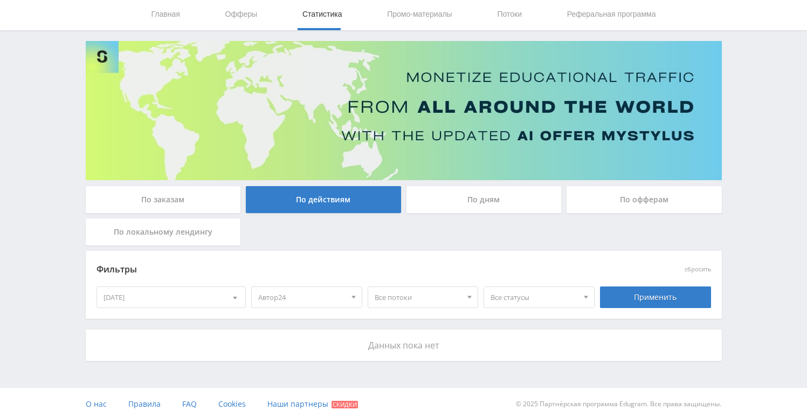
scroll to position [45, 0]
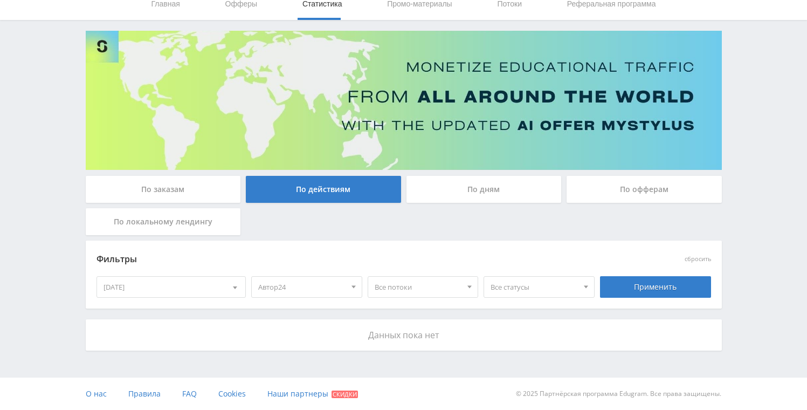
click at [196, 184] on div "По заказам" at bounding box center [163, 189] width 155 height 27
click at [0, 0] on input "По заказам" at bounding box center [0, 0] width 0 height 0
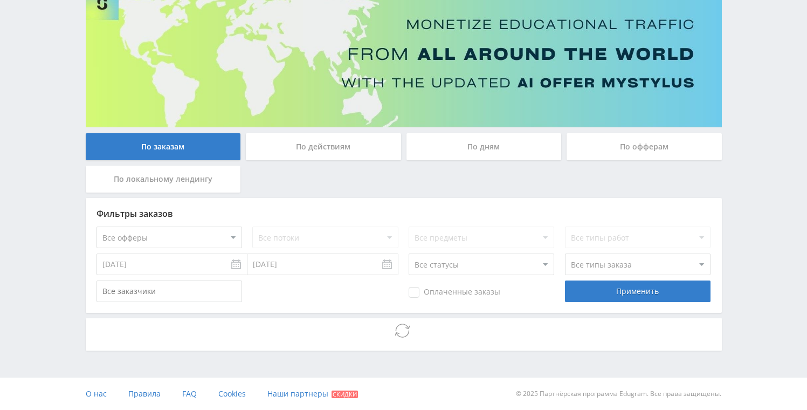
scroll to position [150, 0]
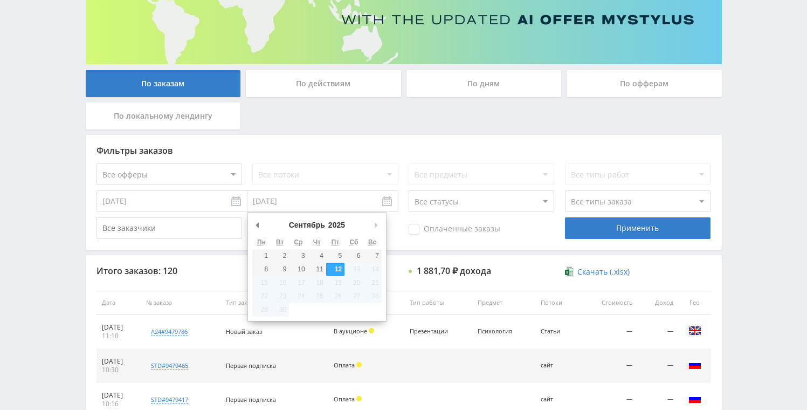
click at [386, 202] on input "[DATE]" at bounding box center [323, 201] width 151 height 22
type input "[DATE]"
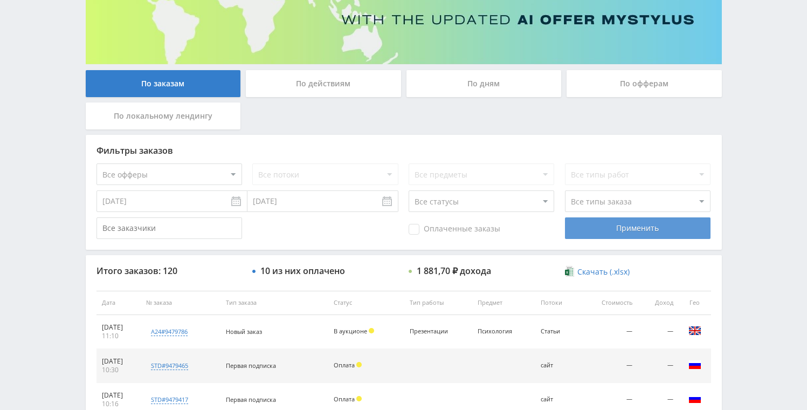
click at [634, 233] on div "Применить" at bounding box center [638, 228] width 146 height 22
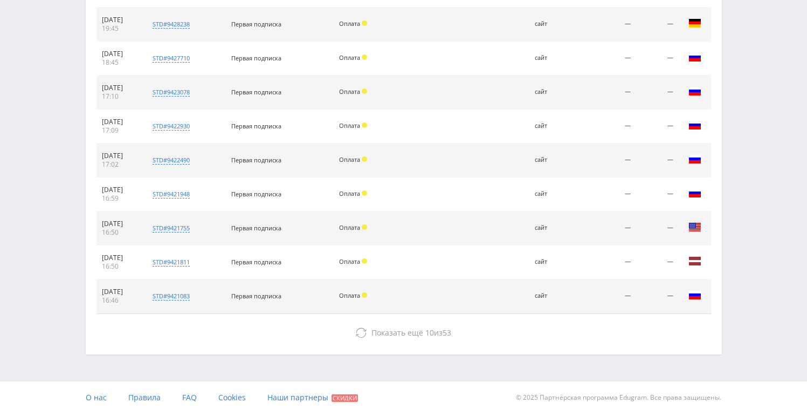
scroll to position [495, 0]
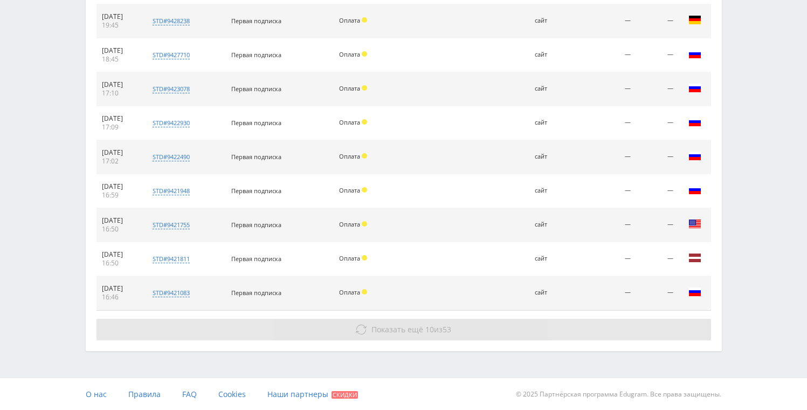
click at [444, 323] on button "Показать ещё 10 из 53" at bounding box center [404, 330] width 615 height 22
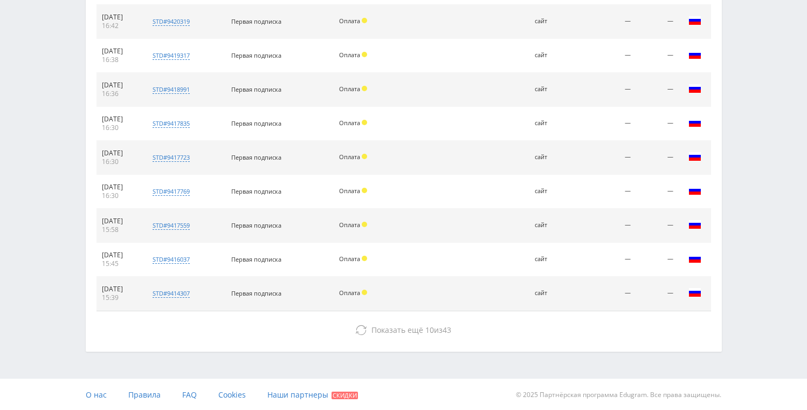
scroll to position [835, 0]
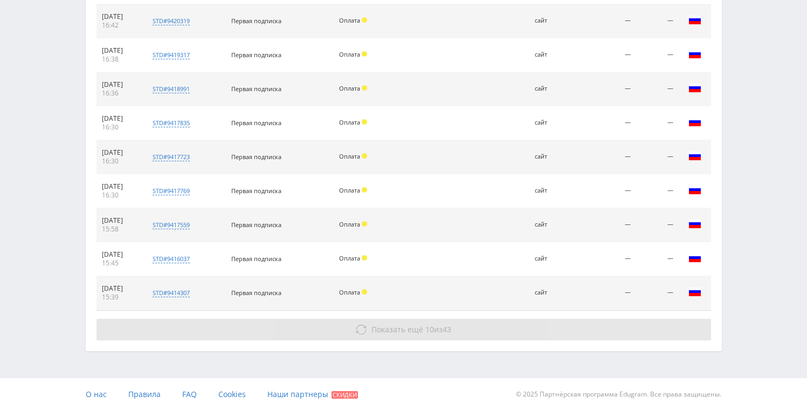
click at [436, 320] on button "Показать ещё 10 из 43" at bounding box center [404, 330] width 615 height 22
click at [421, 321] on button "Показать ещё 10 из 33" at bounding box center [404, 330] width 615 height 22
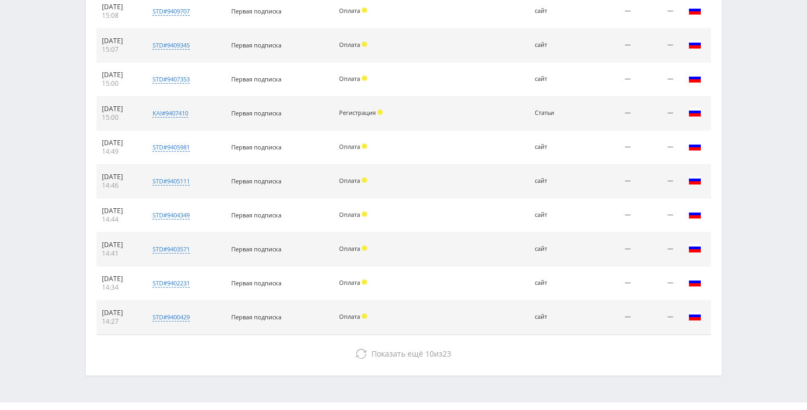
scroll to position [1514, 0]
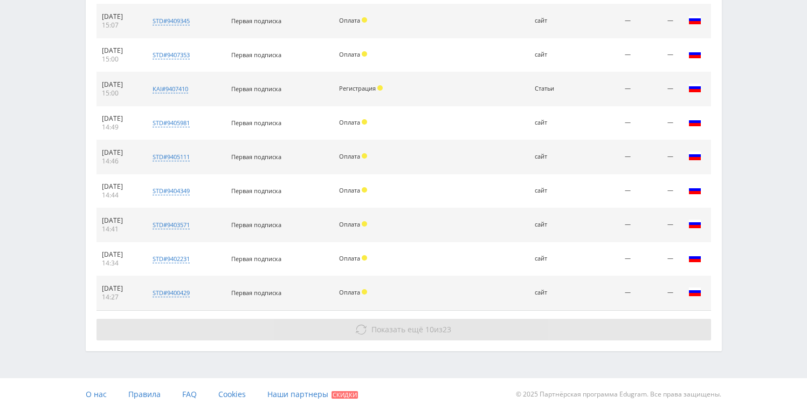
click at [422, 325] on span "Показать ещё 10 из 23" at bounding box center [412, 329] width 80 height 10
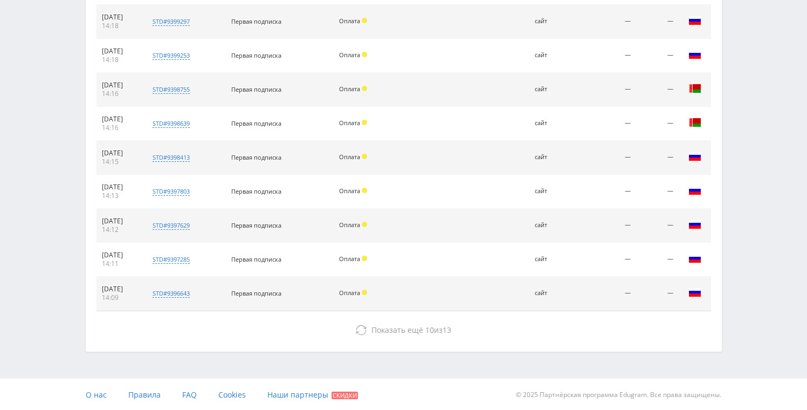
scroll to position [1854, 0]
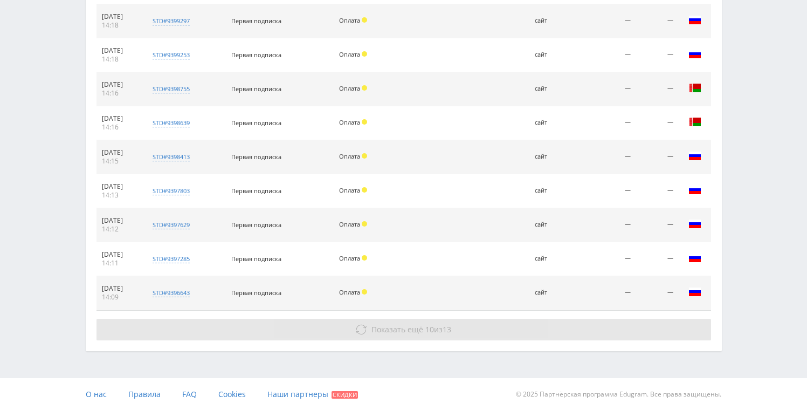
click at [414, 325] on span "Показать ещё" at bounding box center [398, 329] width 52 height 10
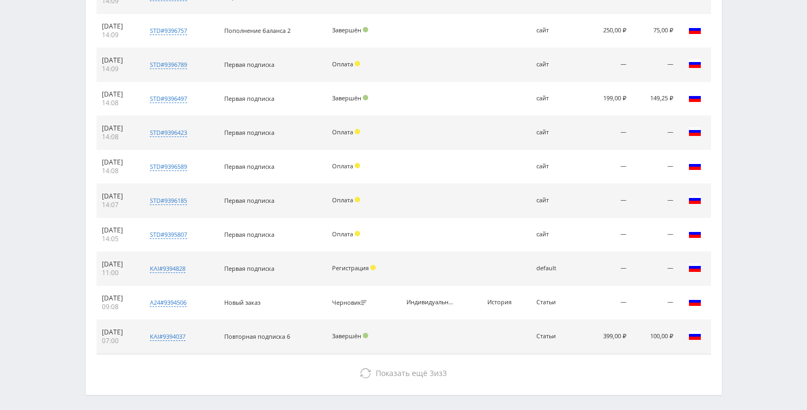
scroll to position [2194, 0]
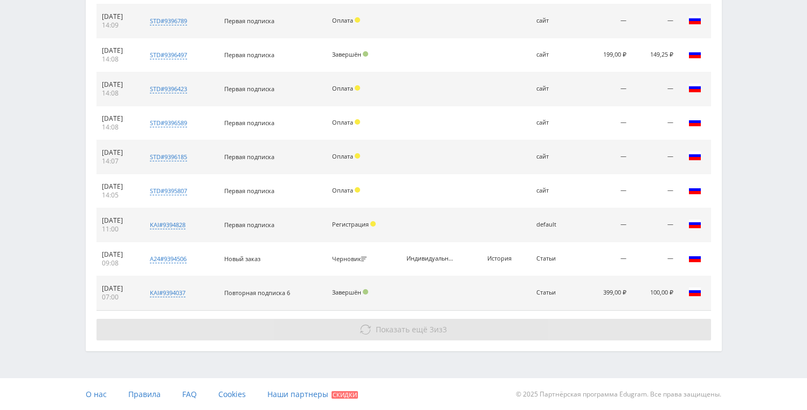
click at [415, 330] on span "Показать ещё" at bounding box center [402, 329] width 52 height 10
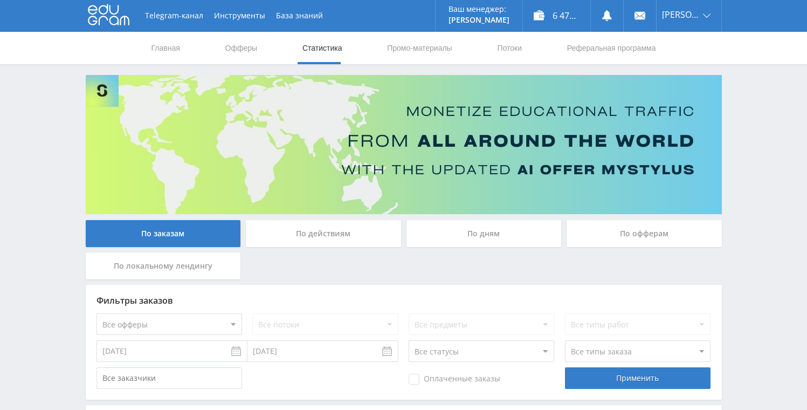
scroll to position [0, 0]
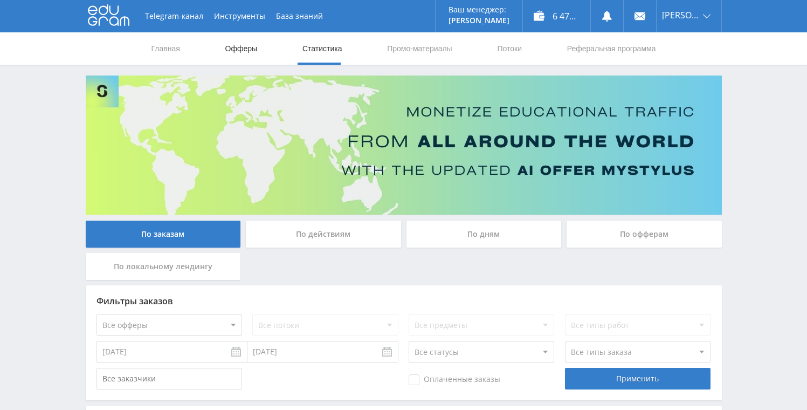
click at [248, 49] on link "Офферы" at bounding box center [241, 48] width 35 height 32
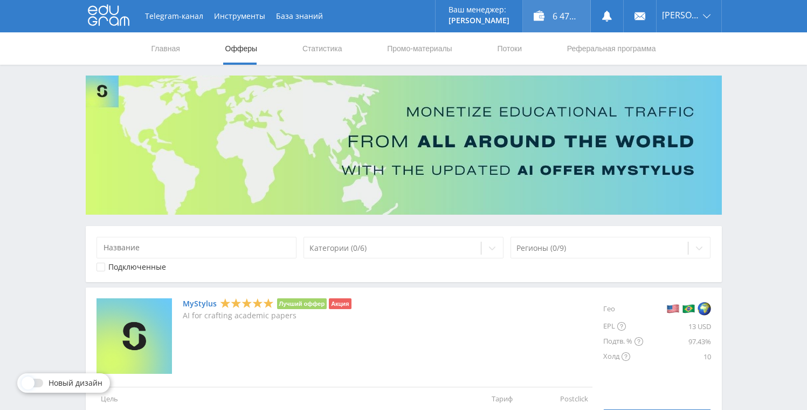
click at [559, 22] on div "6 473,00 ₽" at bounding box center [556, 16] width 67 height 32
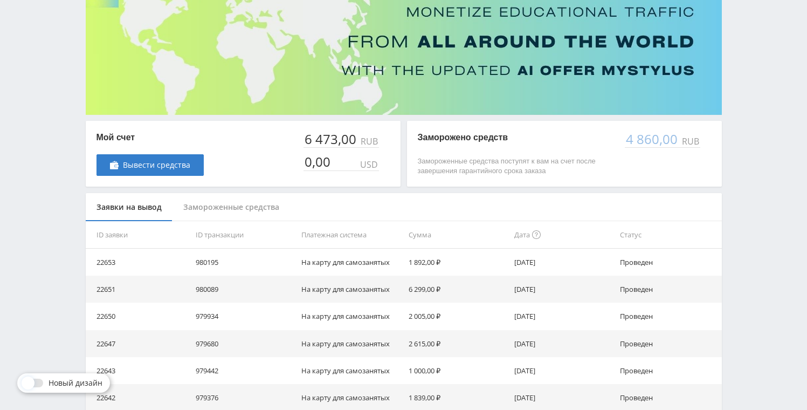
scroll to position [100, 0]
click at [638, 142] on div "4 860,00" at bounding box center [652, 139] width 55 height 15
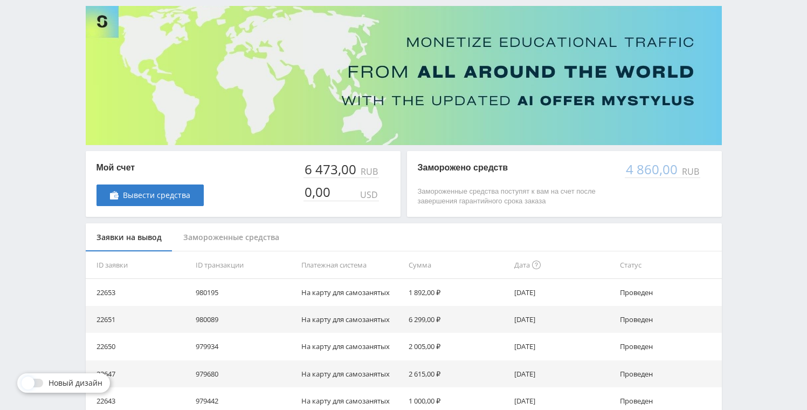
scroll to position [68, 0]
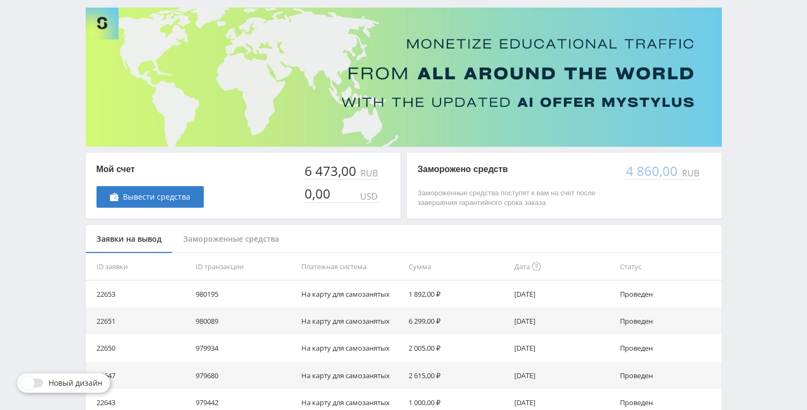
click at [345, 173] on div "6 473,00" at bounding box center [331, 170] width 55 height 15
click at [244, 245] on div "Замороженные средства" at bounding box center [232, 239] width 118 height 29
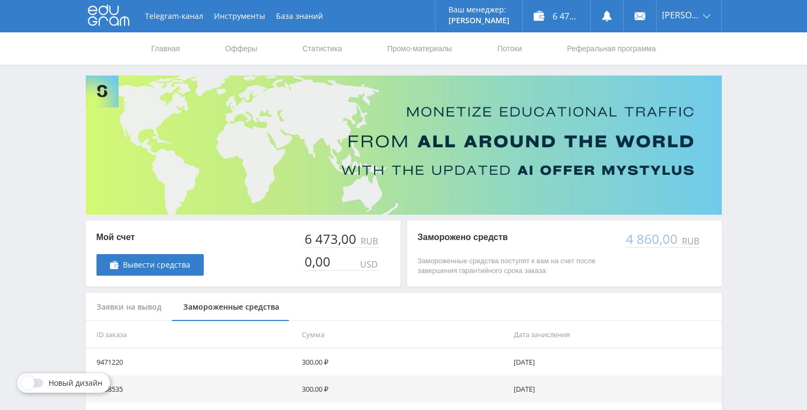
scroll to position [0, 0]
click at [342, 51] on nav "Главная Офферы Статистика Промо-материалы Потоки Реферальная программа" at bounding box center [403, 48] width 507 height 32
click at [318, 52] on link "Статистика" at bounding box center [322, 48] width 42 height 32
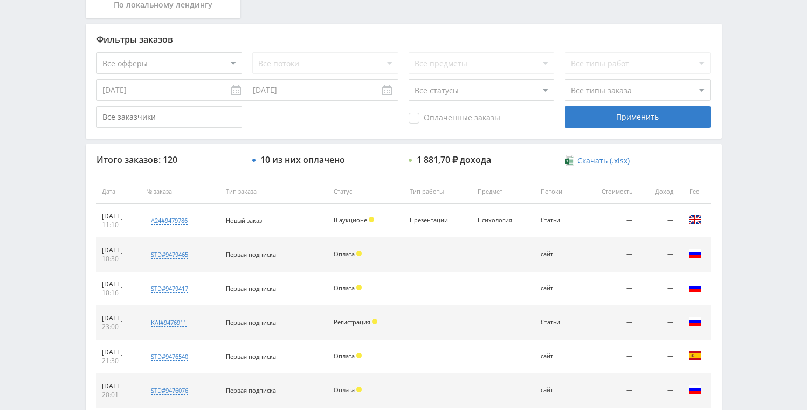
scroll to position [262, 0]
